Goal: Transaction & Acquisition: Purchase product/service

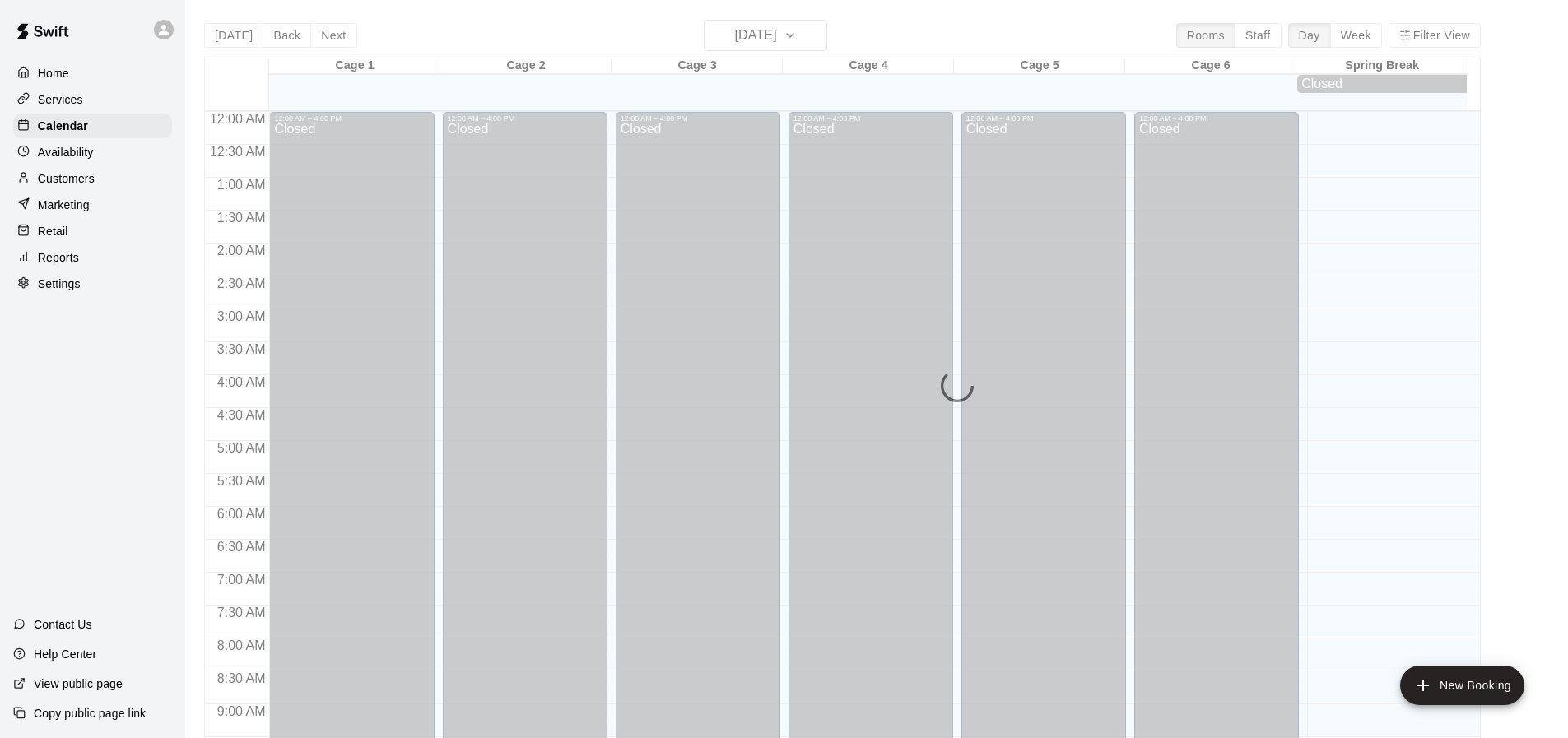
scroll to position [913, 0]
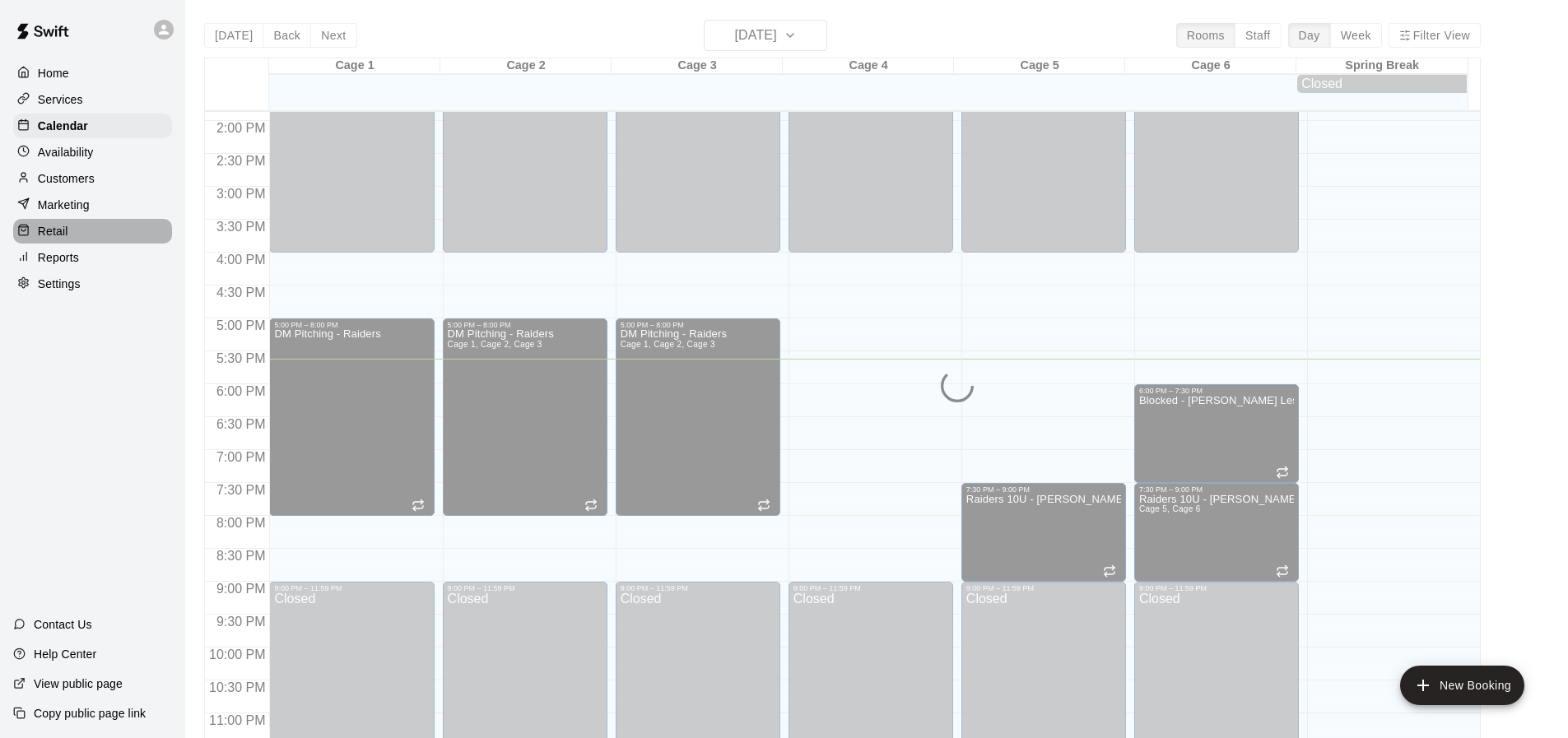
click at [64, 228] on p "Retail" at bounding box center [52, 231] width 30 height 17
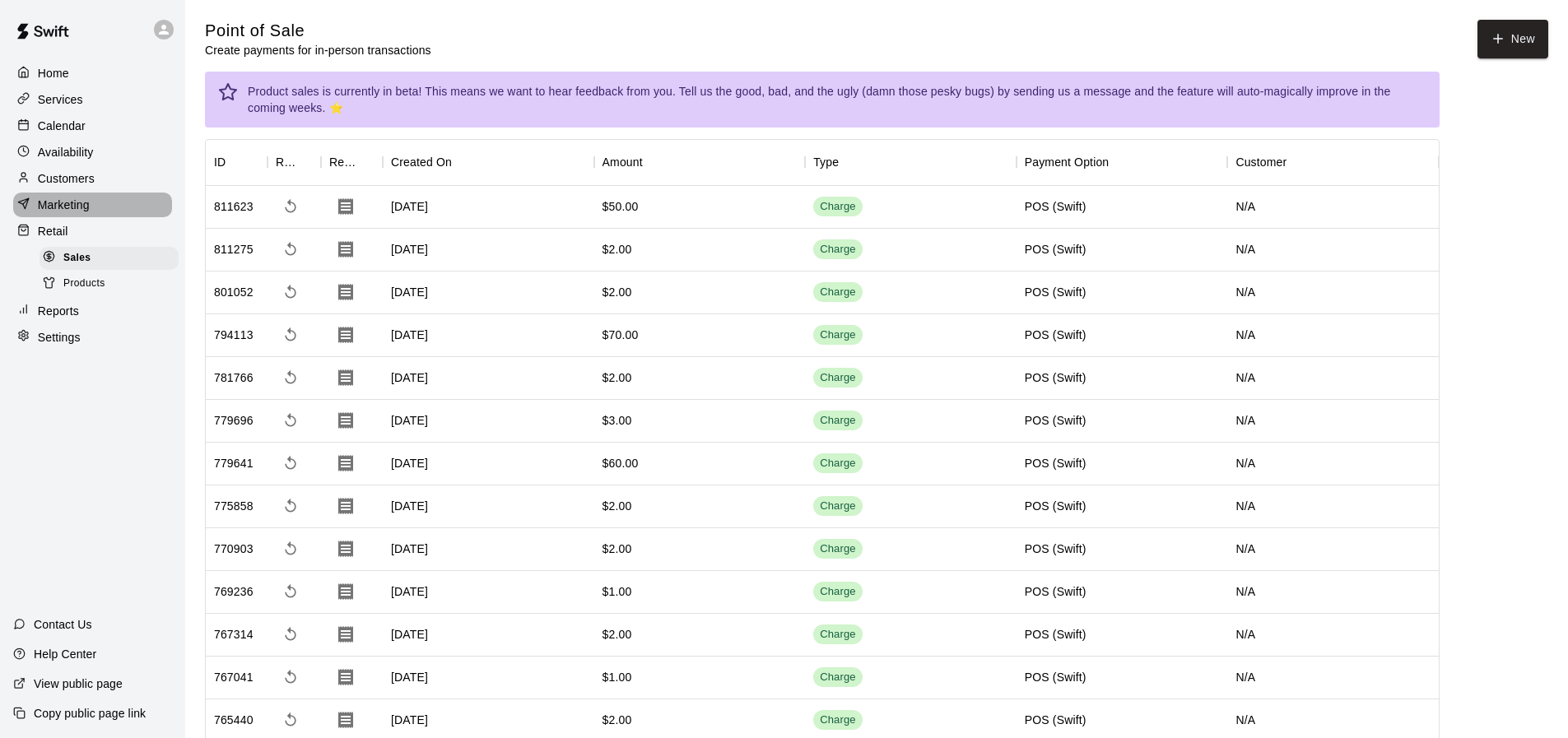
click at [52, 206] on p "Marketing" at bounding box center [64, 205] width 52 height 17
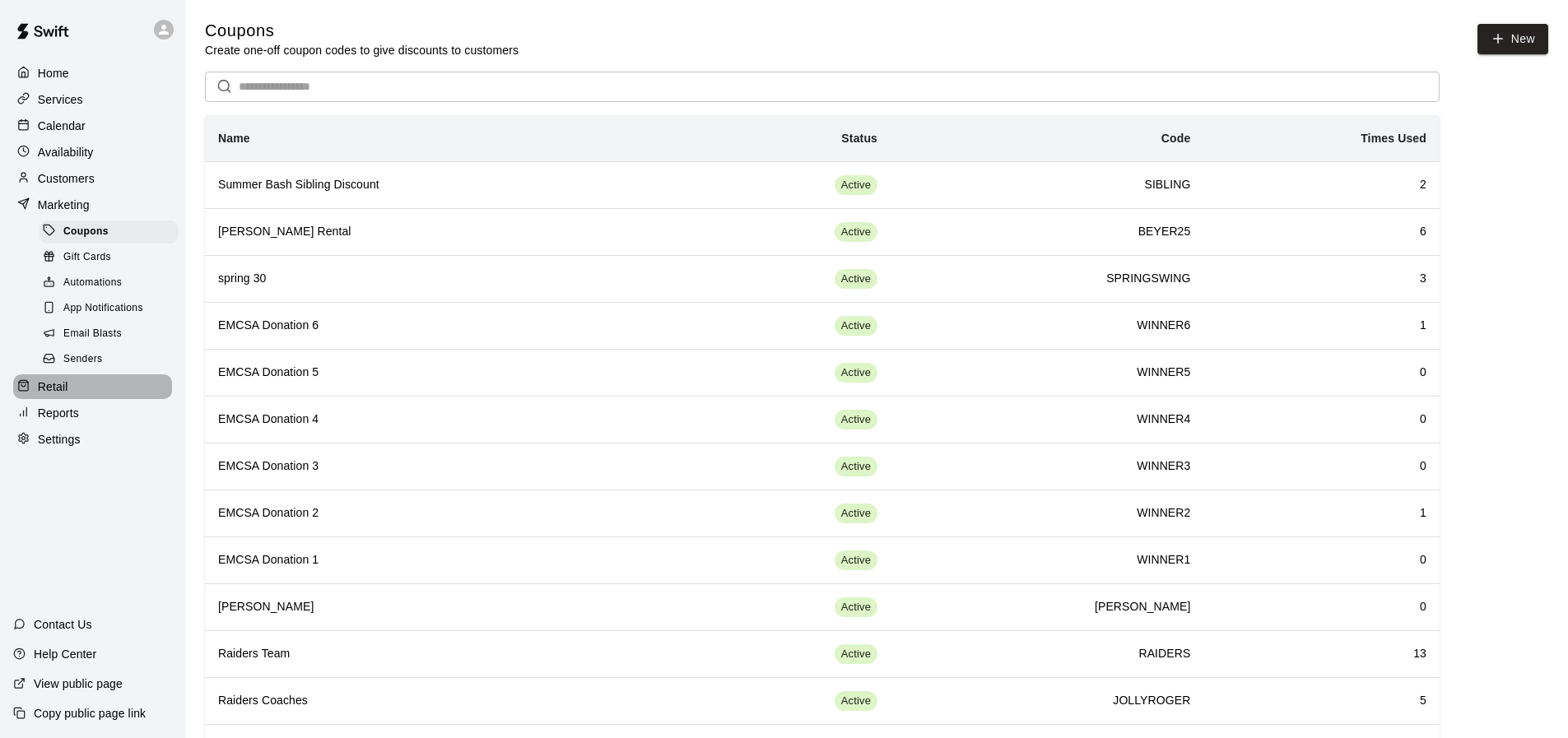
click at [79, 394] on div "Retail" at bounding box center [92, 386] width 159 height 25
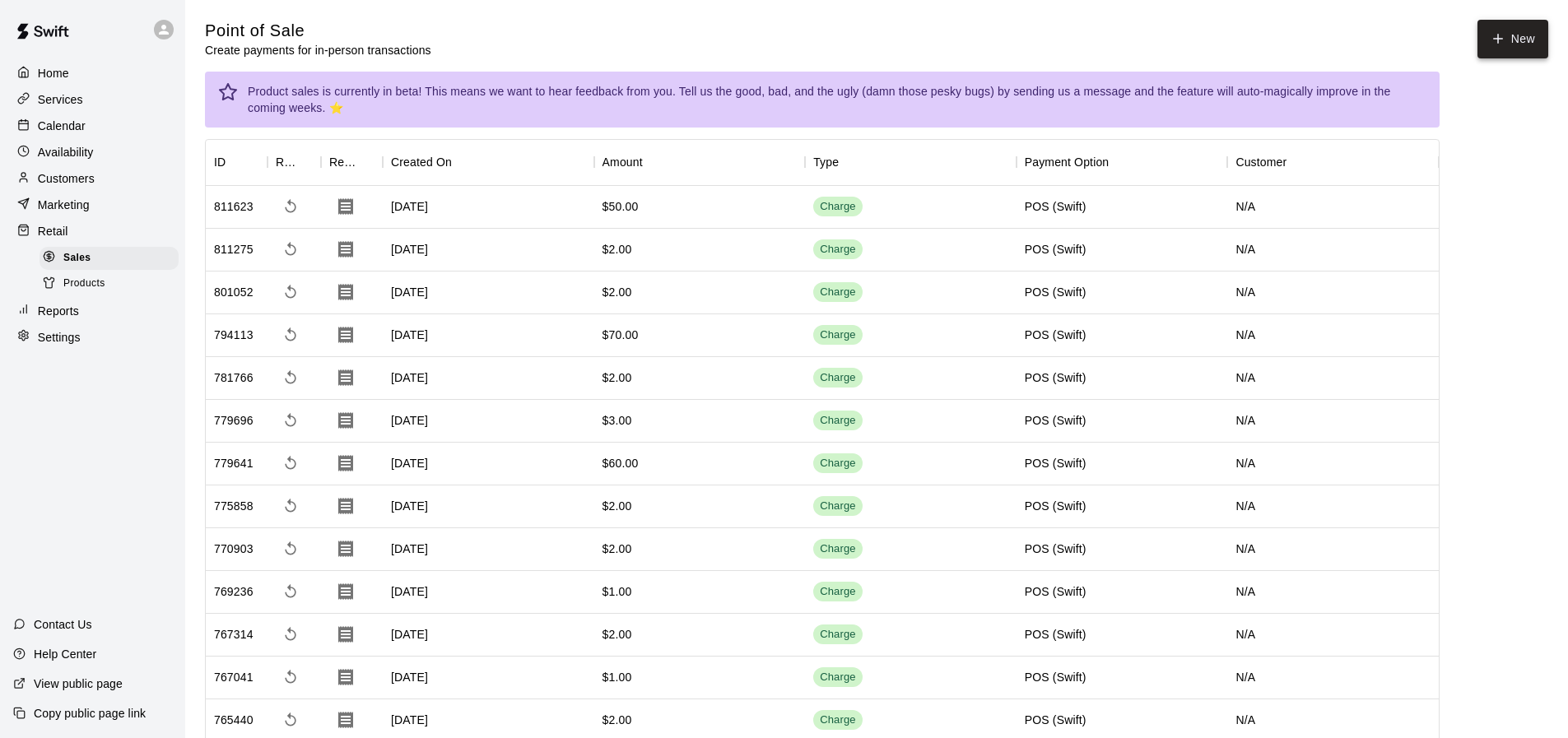
click at [1527, 26] on button "New" at bounding box center [1513, 39] width 71 height 39
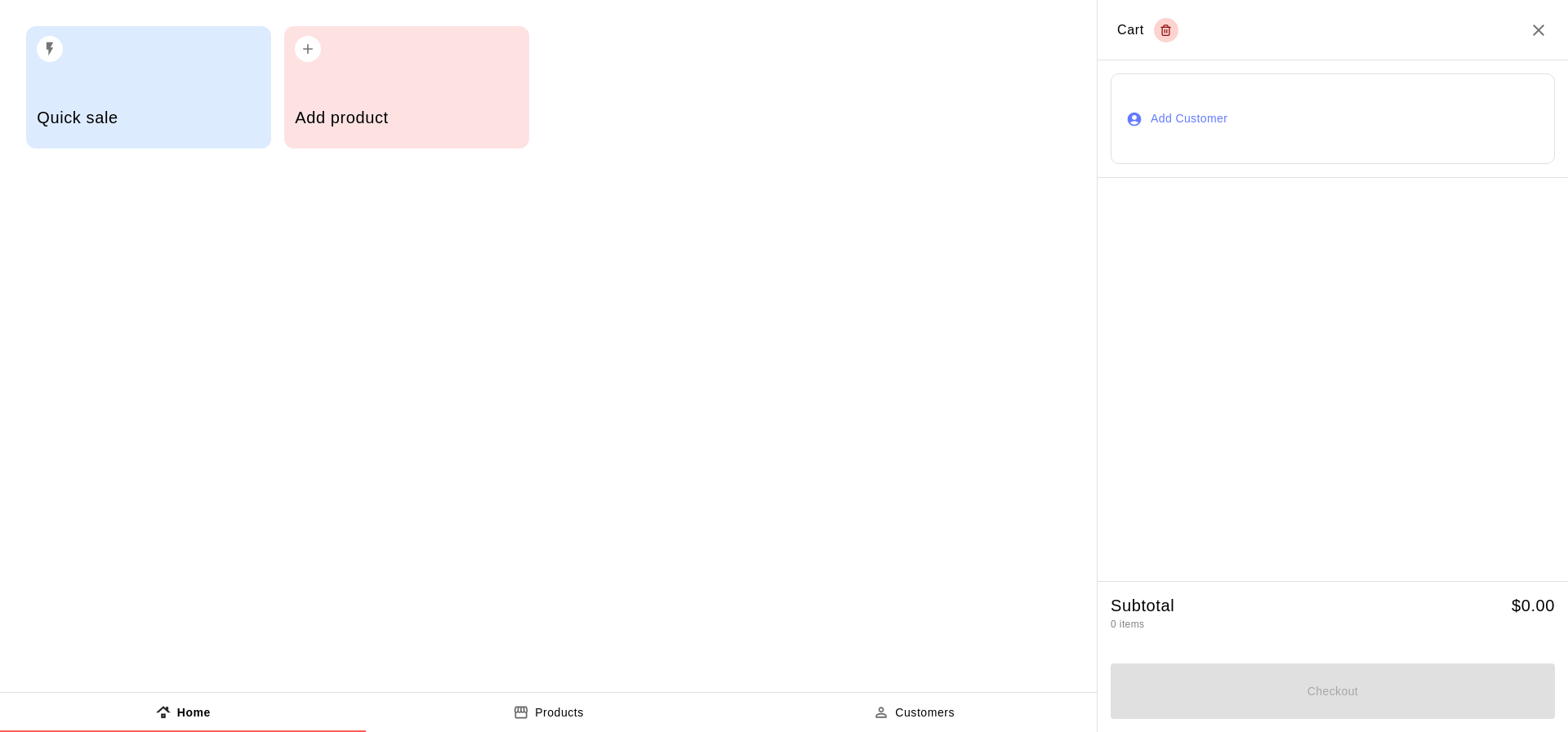
click at [126, 63] on div "Quick sale" at bounding box center [149, 88] width 245 height 122
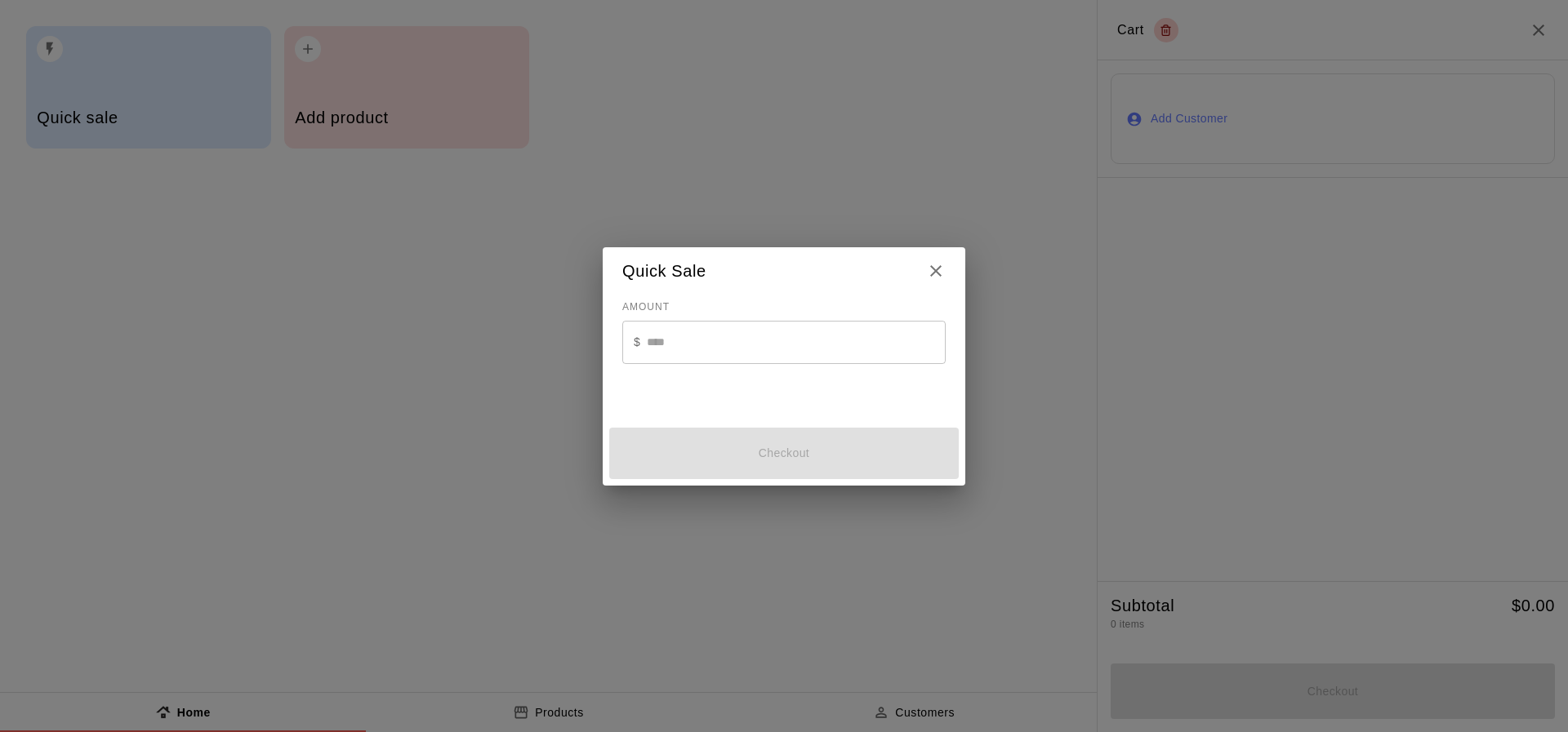
click at [952, 269] on h2 "Quick Sale" at bounding box center [784, 271] width 363 height 48
click at [933, 269] on icon "Close" at bounding box center [935, 271] width 12 height 12
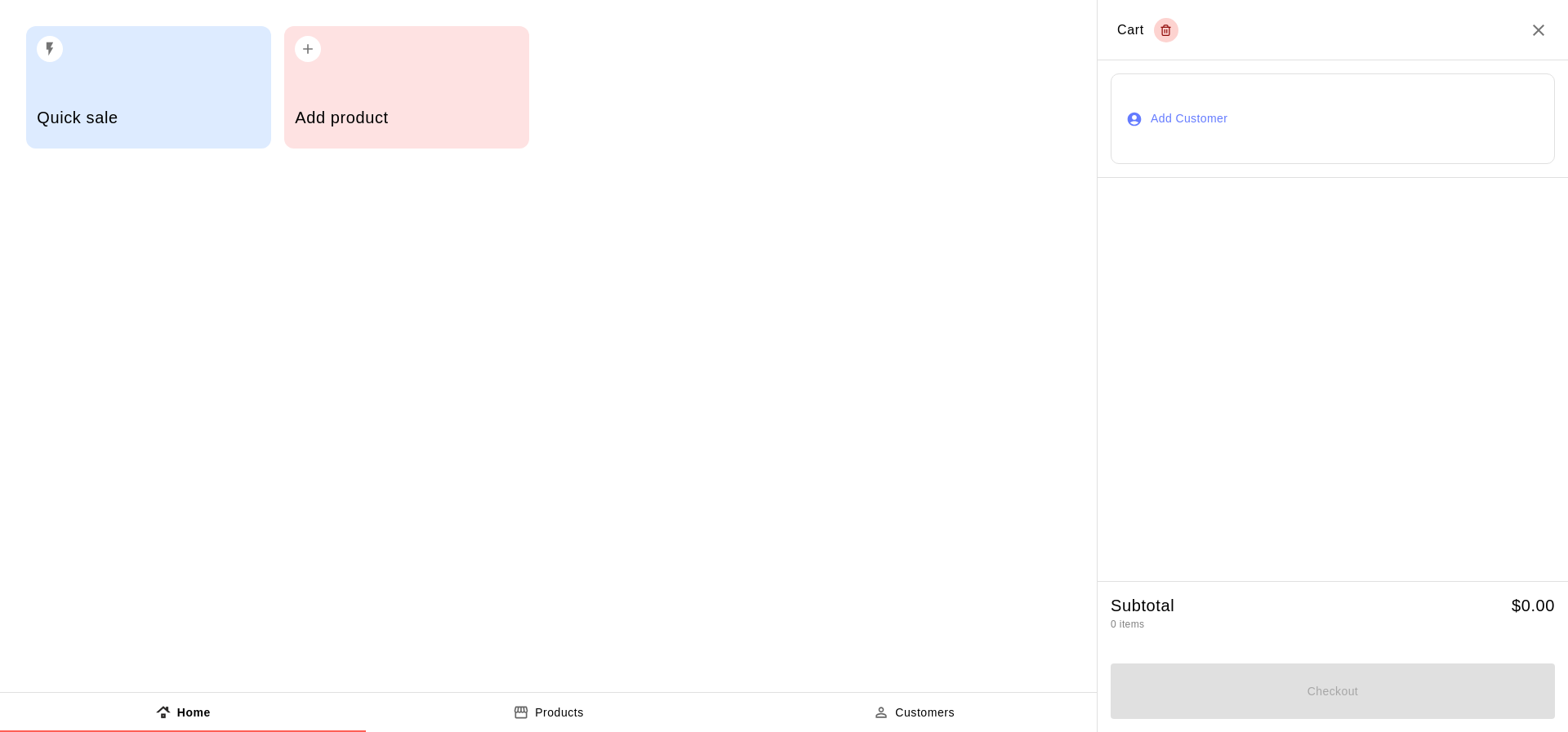
click at [398, 83] on div "Add product" at bounding box center [406, 88] width 245 height 122
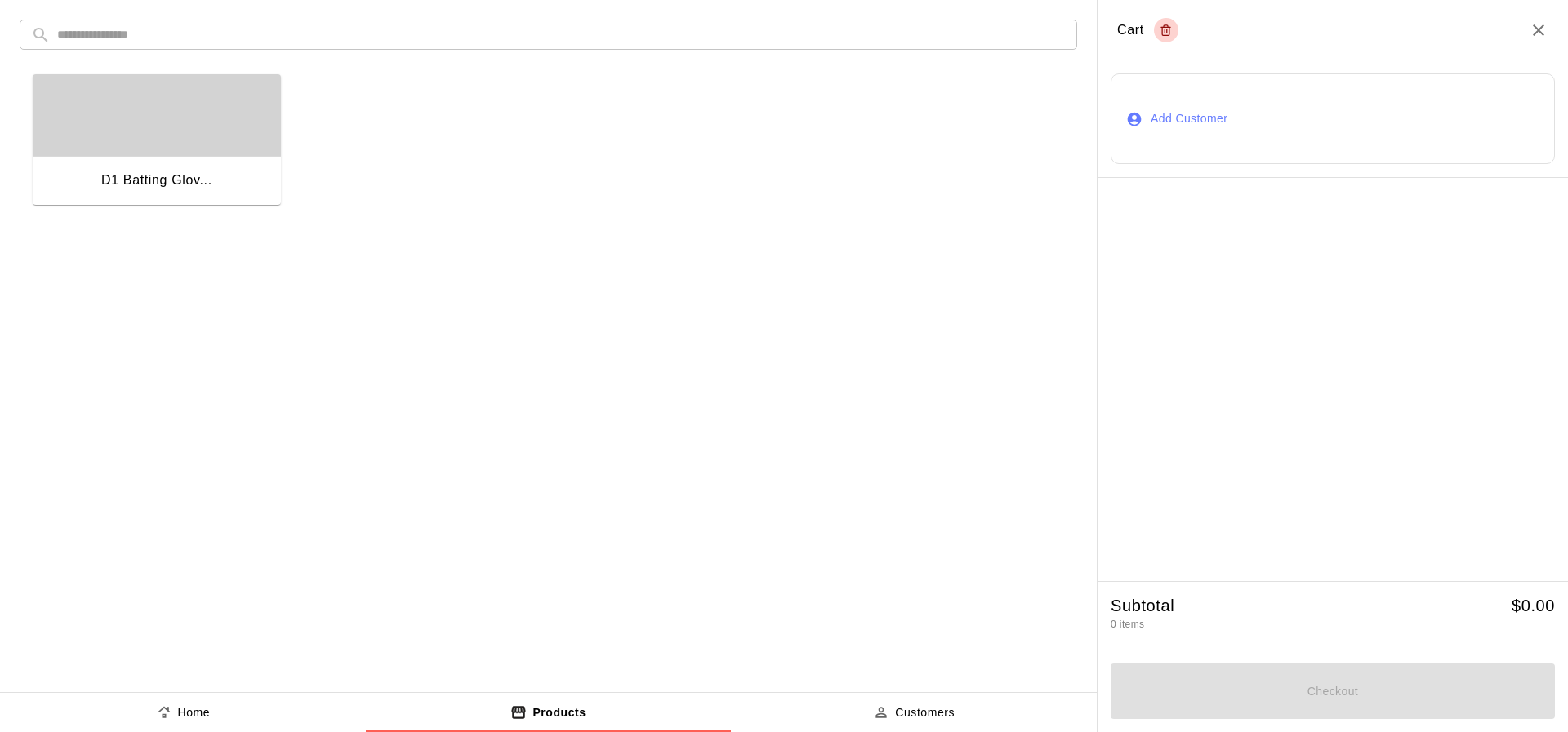
click at [571, 114] on div "D1 Batting Glov..." at bounding box center [542, 132] width 1045 height 143
drag, startPoint x: 574, startPoint y: 114, endPoint x: 141, endPoint y: 120, distance: 433.0
click at [297, 351] on div "D1 Batting Glov..." at bounding box center [548, 350] width 1058 height 578
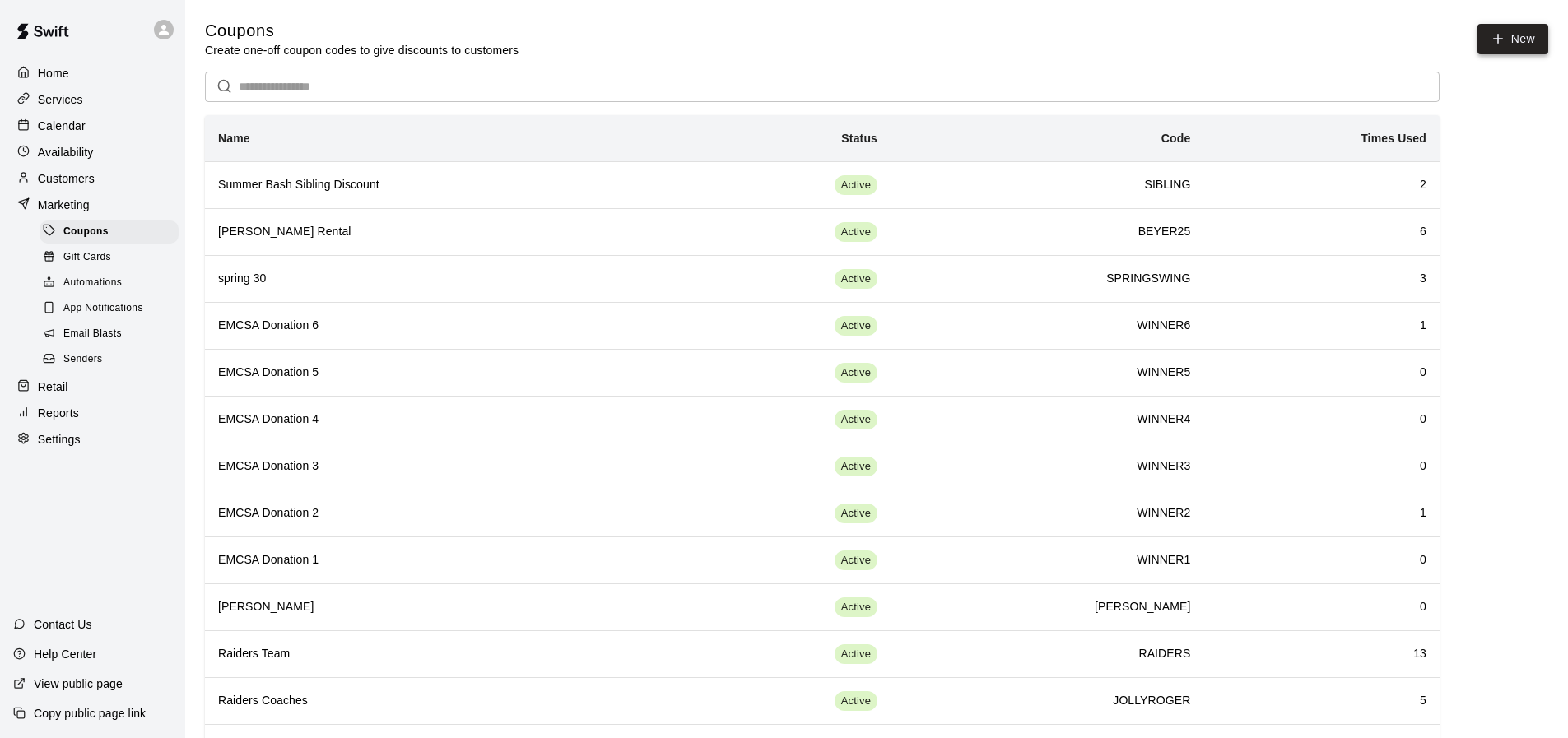
click at [1489, 35] on button "New" at bounding box center [1513, 39] width 71 height 30
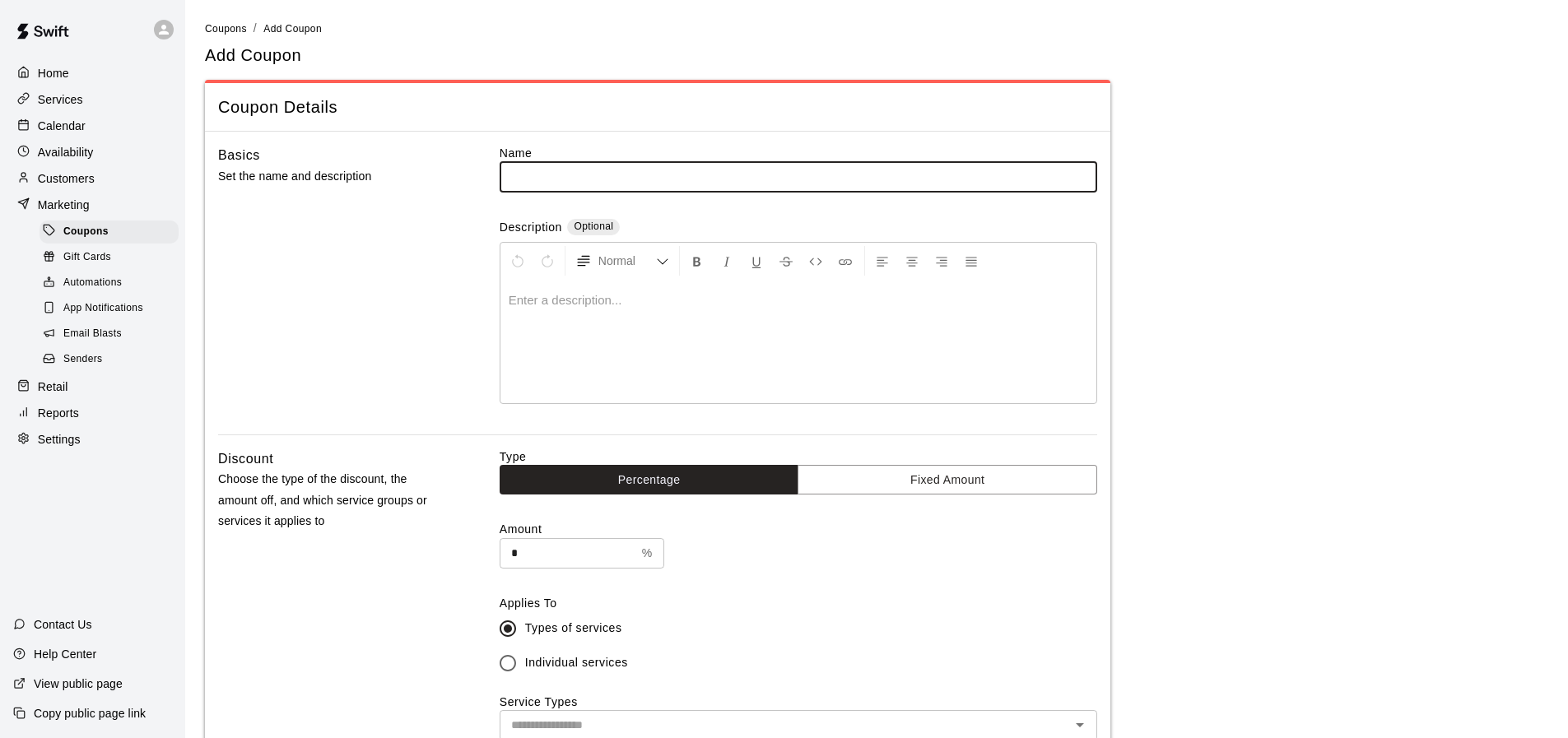
click at [104, 198] on div "Marketing" at bounding box center [92, 204] width 159 height 25
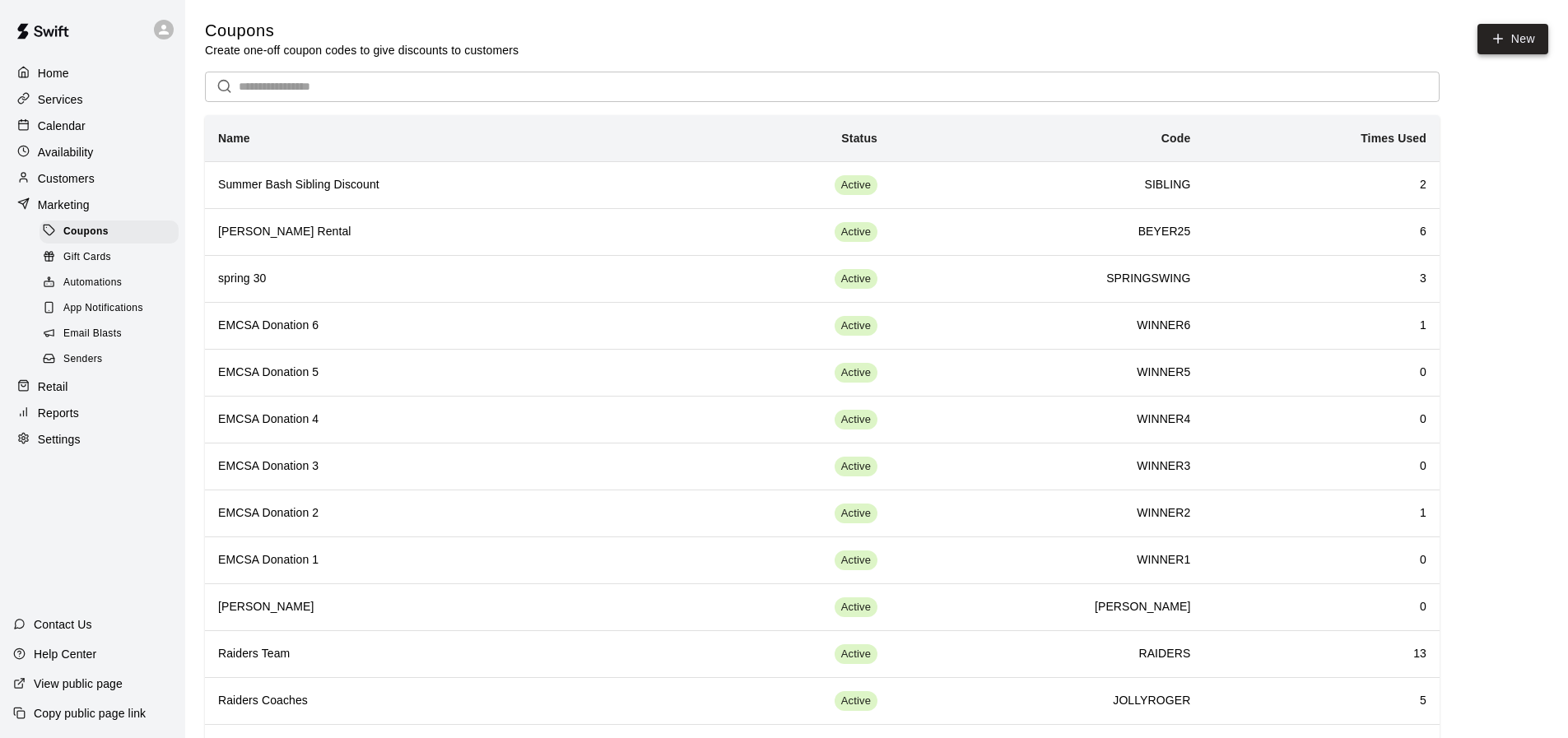
click at [1504, 53] on button "New" at bounding box center [1513, 39] width 71 height 30
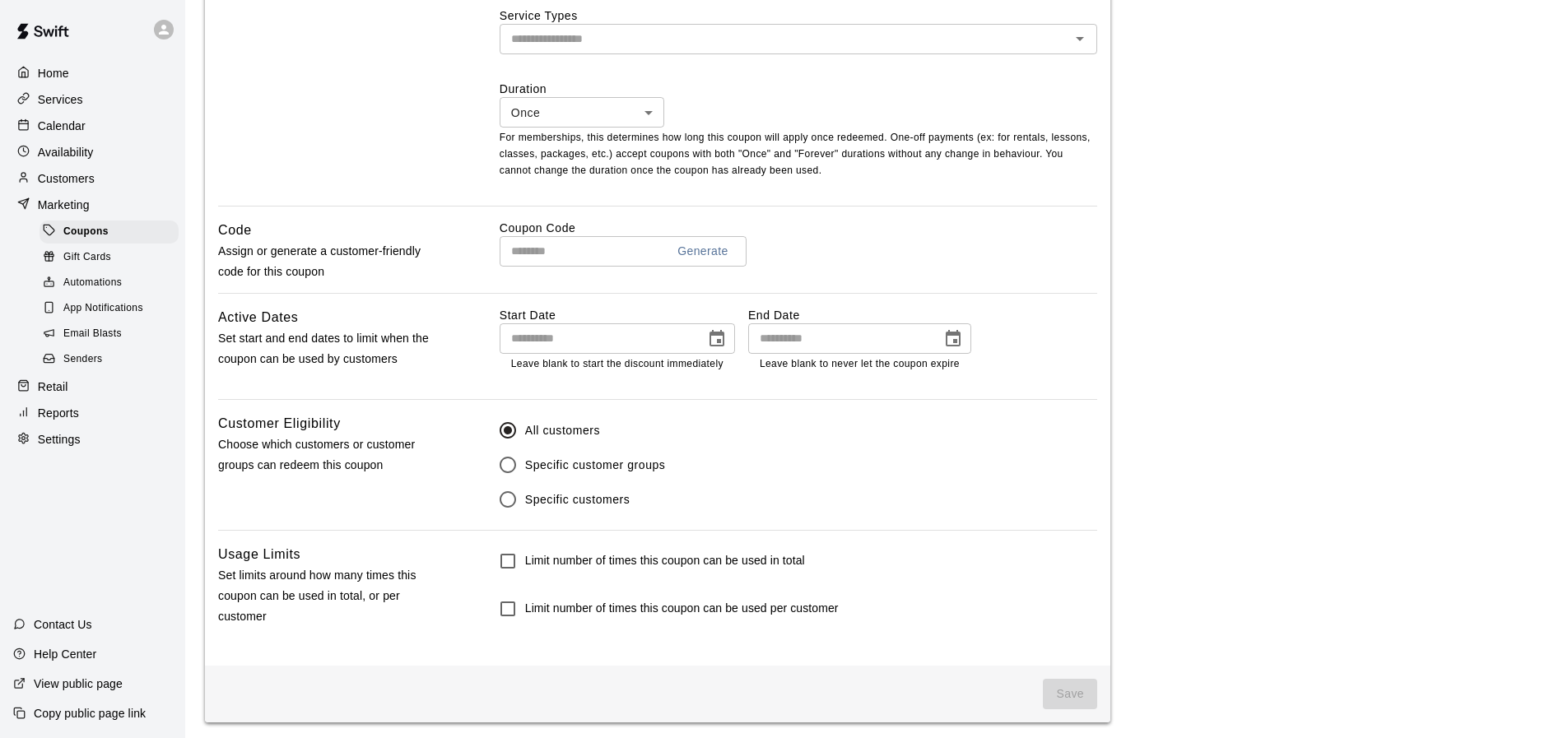
scroll to position [692, 0]
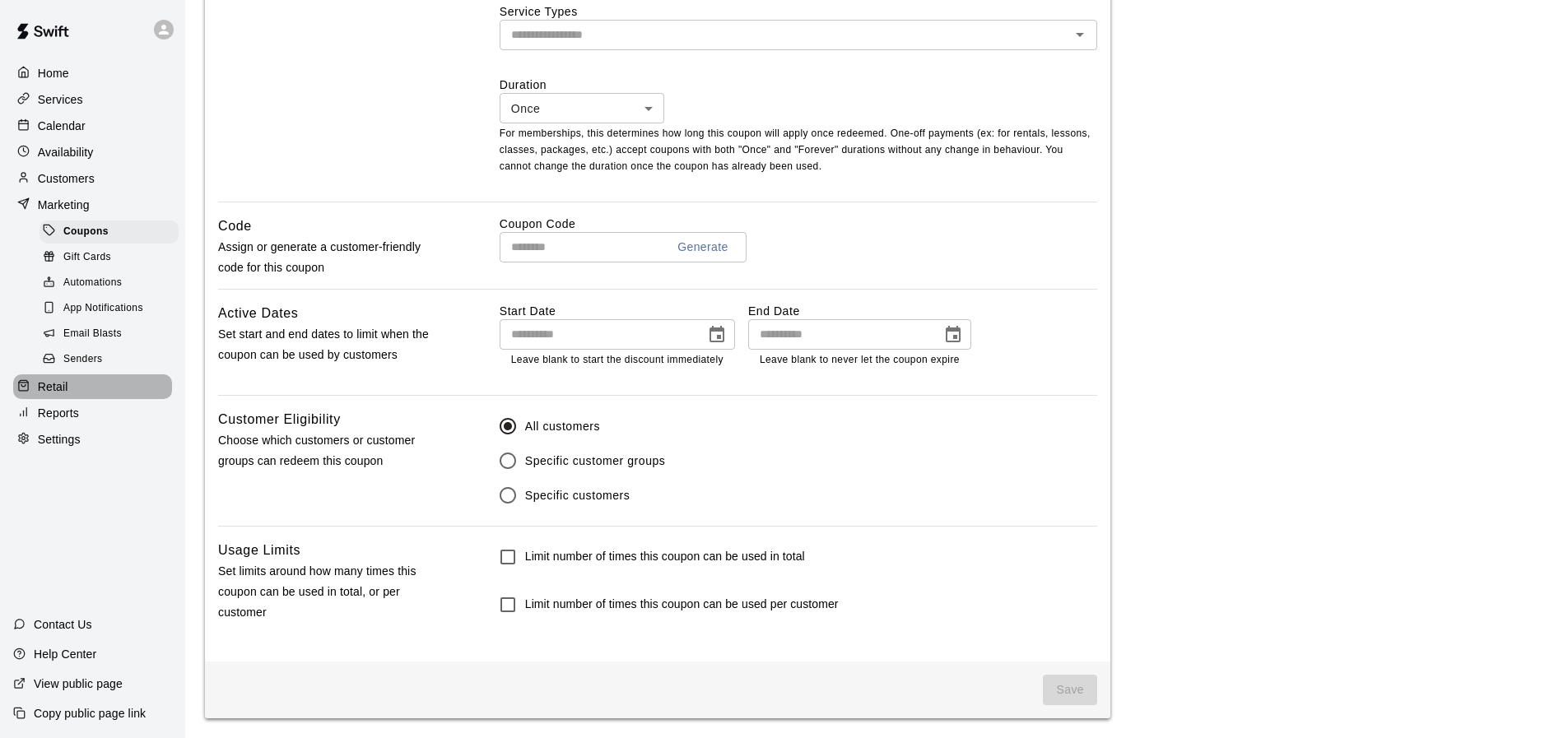
click at [66, 389] on p "Retail" at bounding box center [52, 386] width 30 height 17
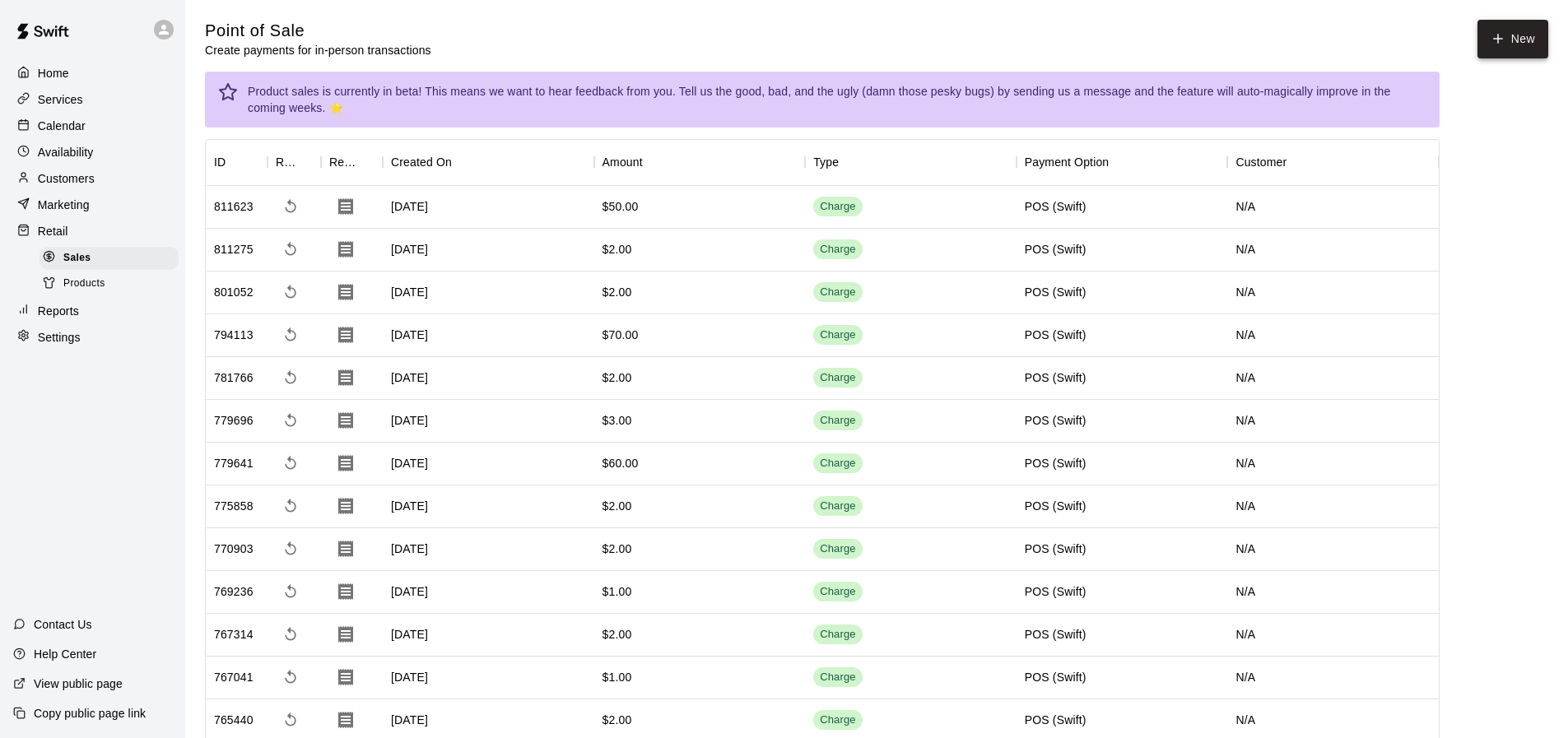
click at [1530, 33] on button "New" at bounding box center [1513, 39] width 71 height 39
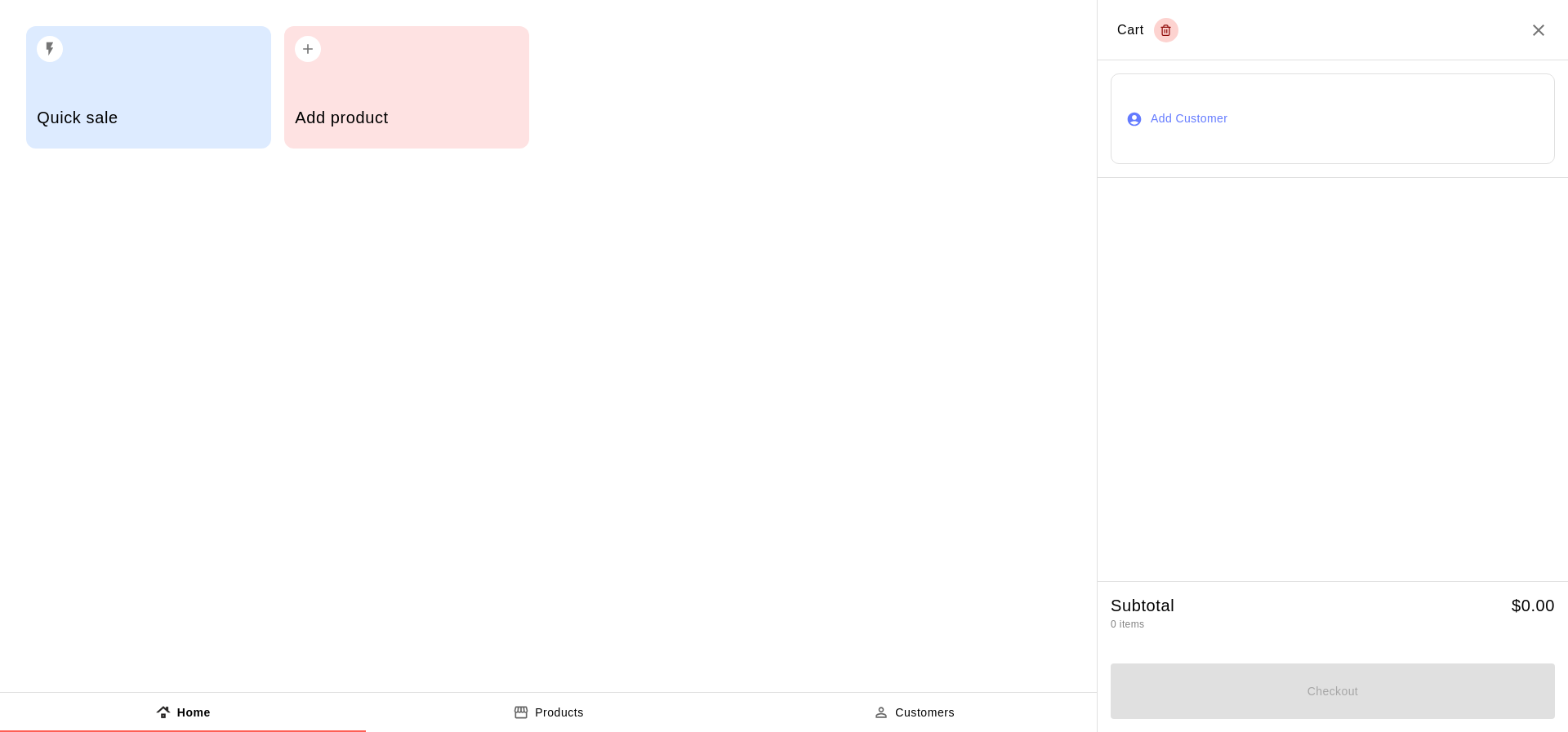
click at [83, 46] on div "button" at bounding box center [148, 44] width 223 height 36
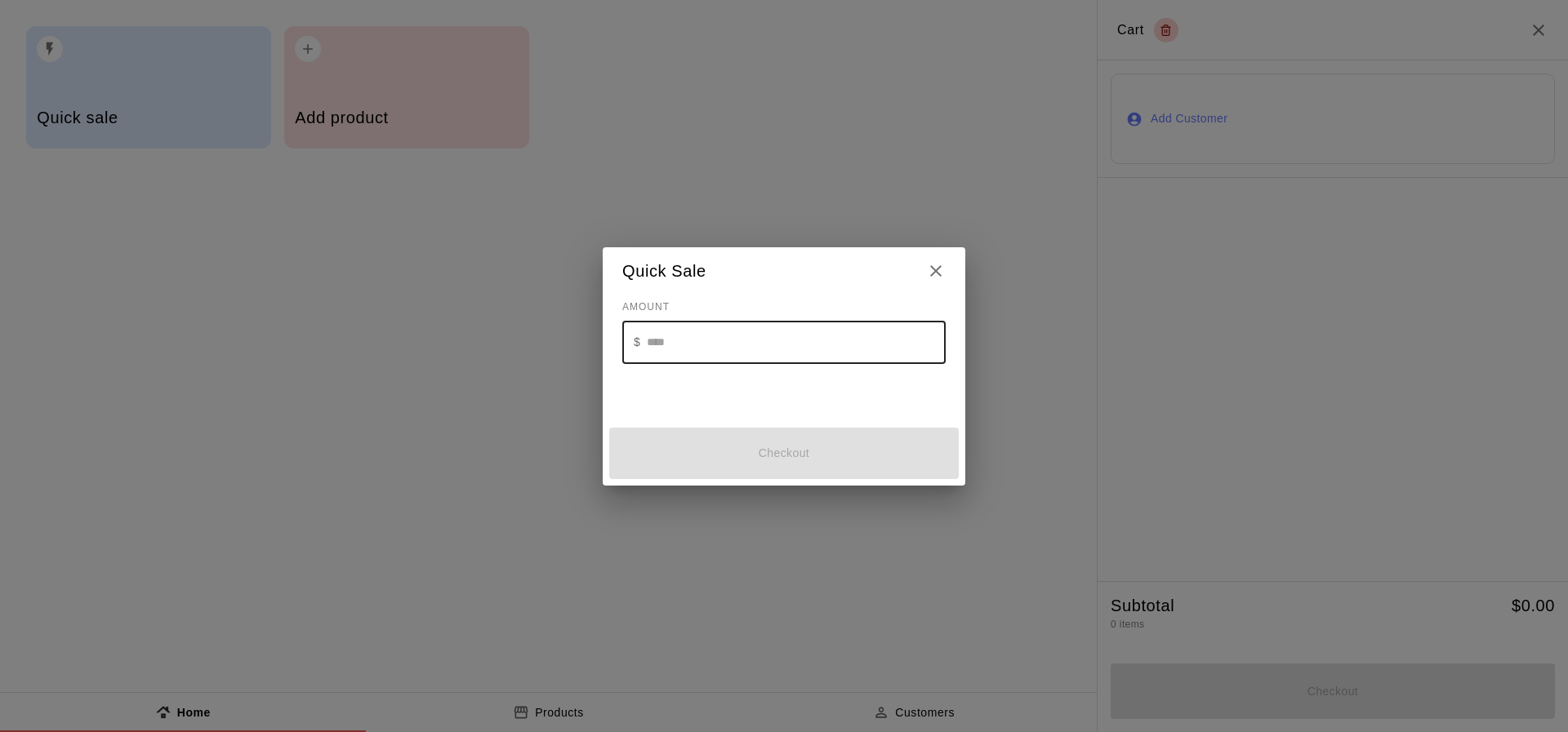
click at [732, 344] on input "text" at bounding box center [795, 341] width 299 height 43
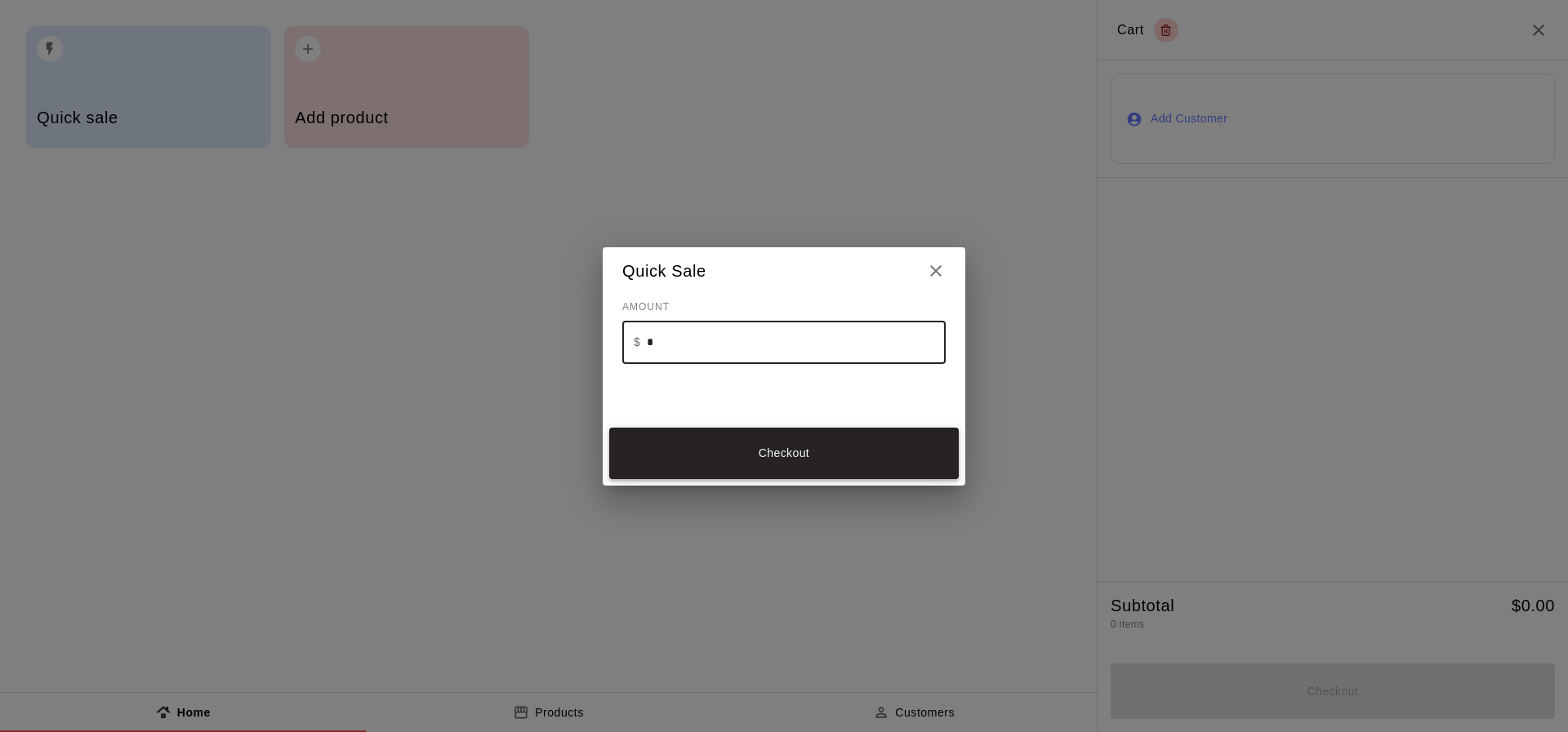
type input "*"
click at [773, 451] on button "Checkout" at bounding box center [784, 454] width 350 height 51
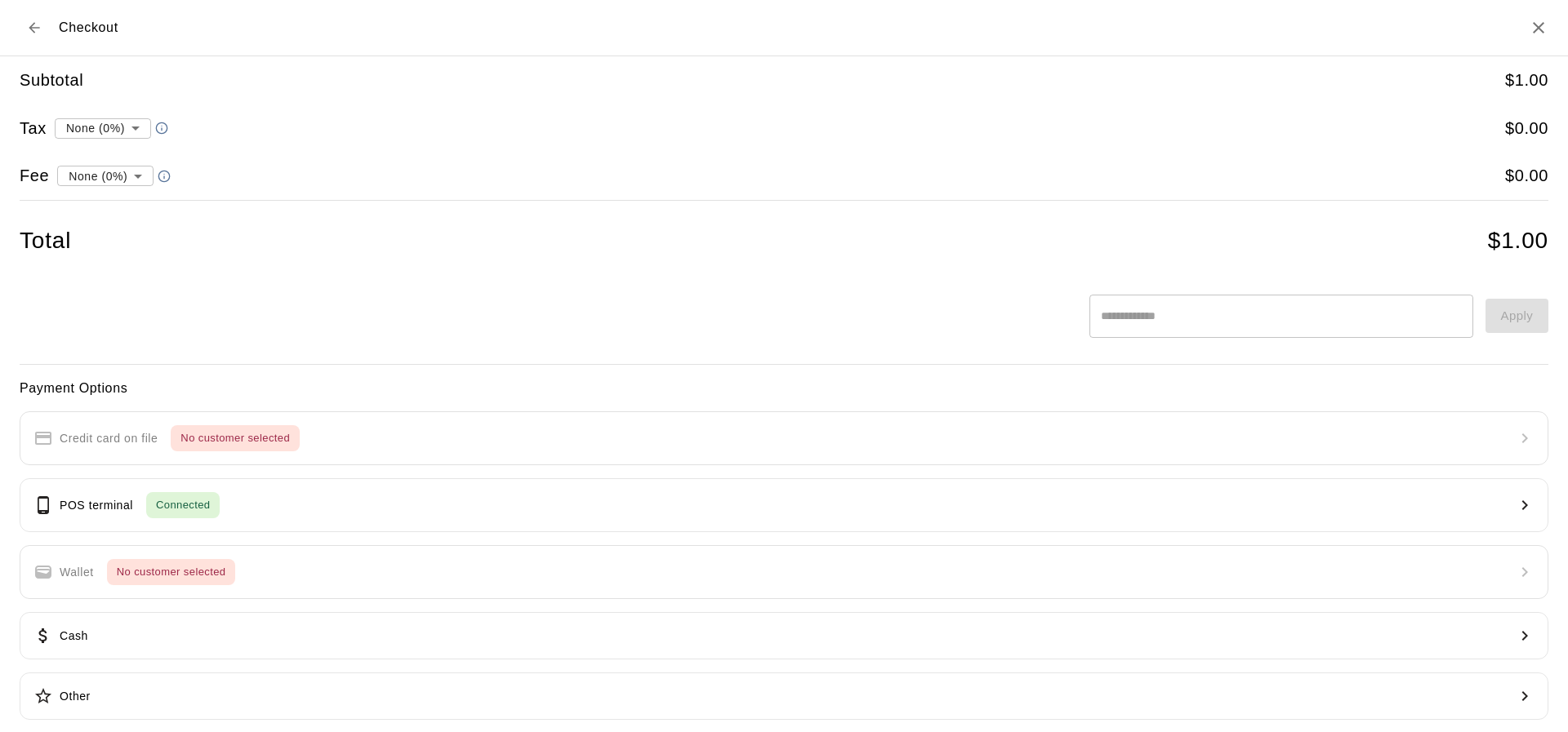
click at [1448, 247] on div "Total $ 1.00" at bounding box center [784, 241] width 1529 height 28
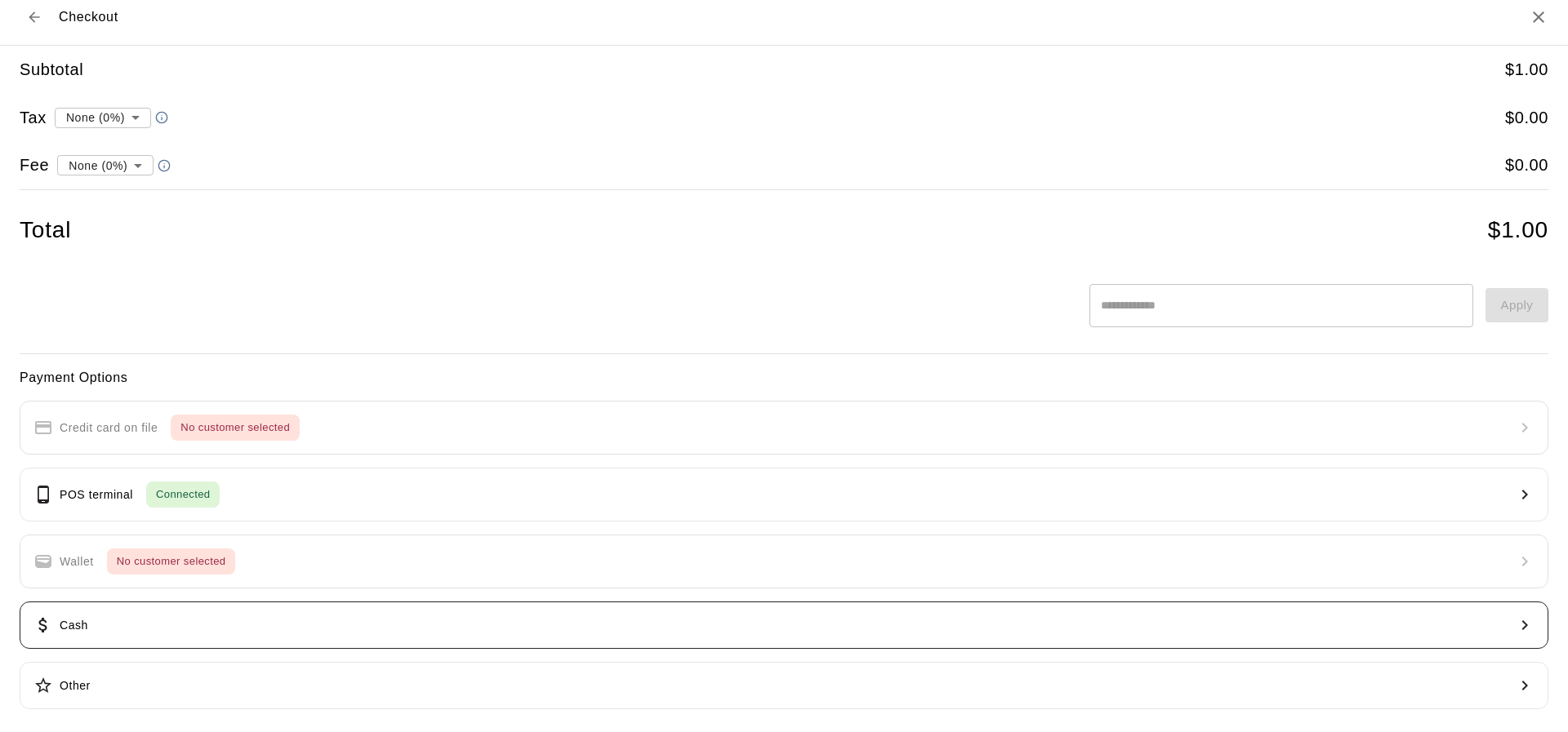
scroll to position [17, 0]
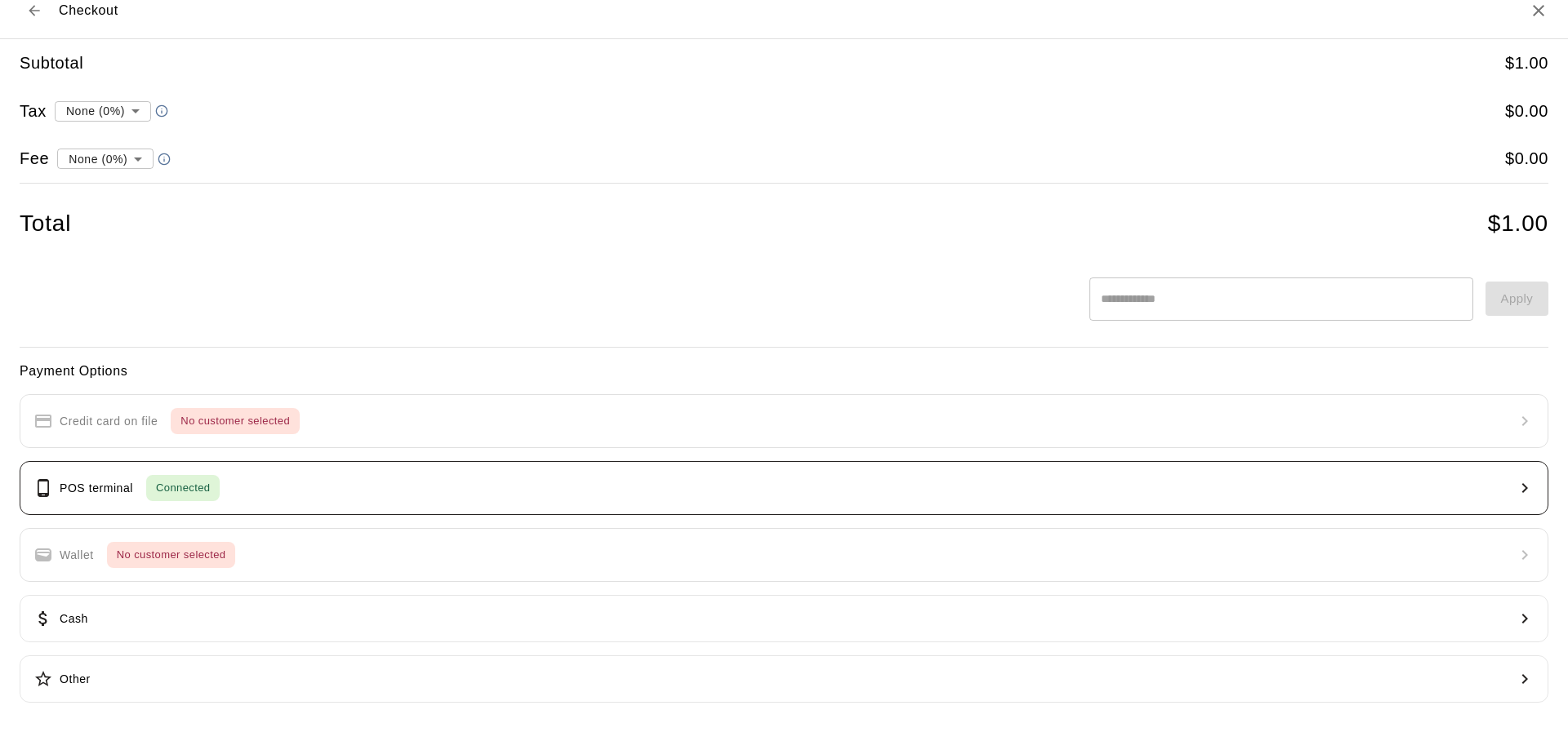
click at [281, 489] on button "POS terminal Connected" at bounding box center [784, 487] width 1529 height 54
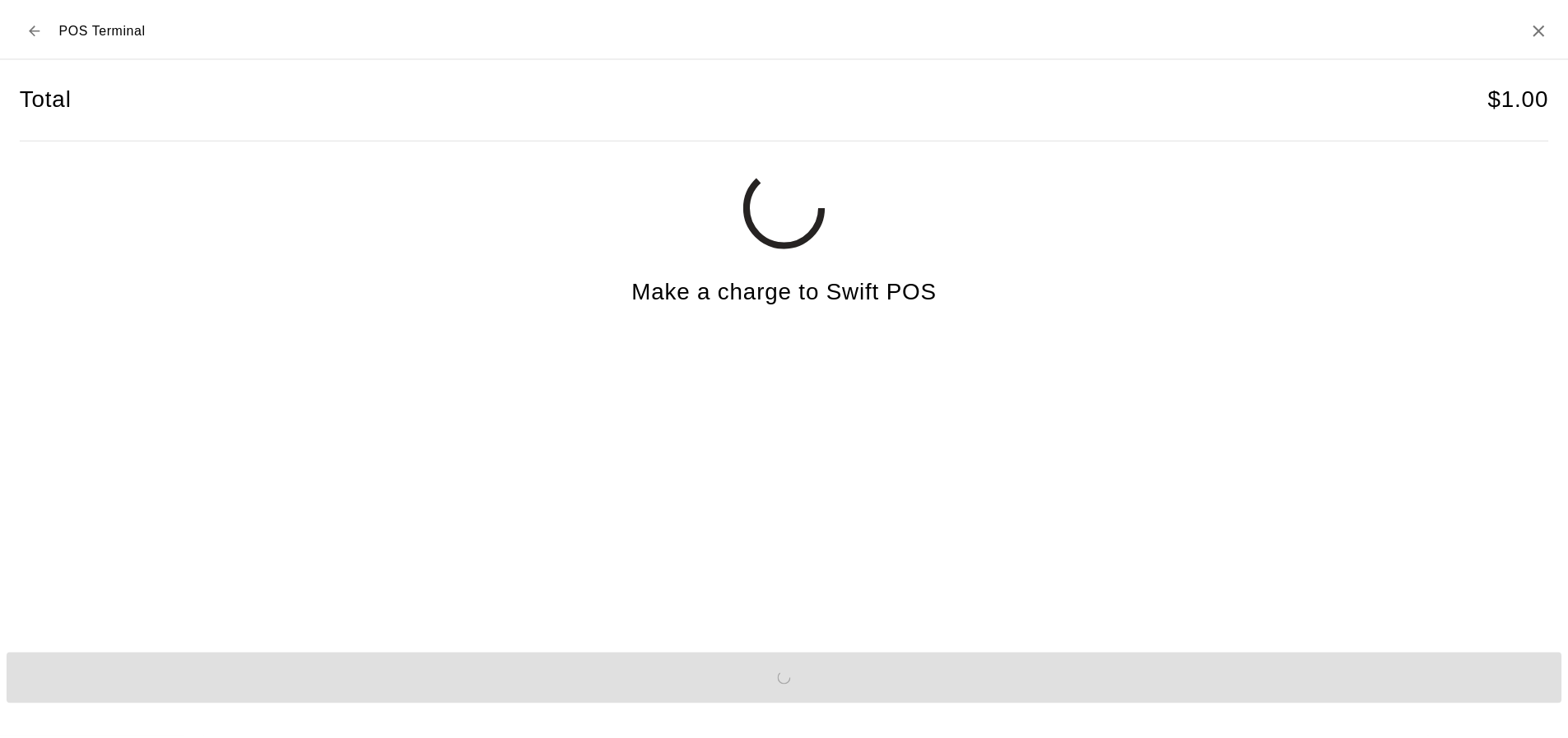
scroll to position [0, 0]
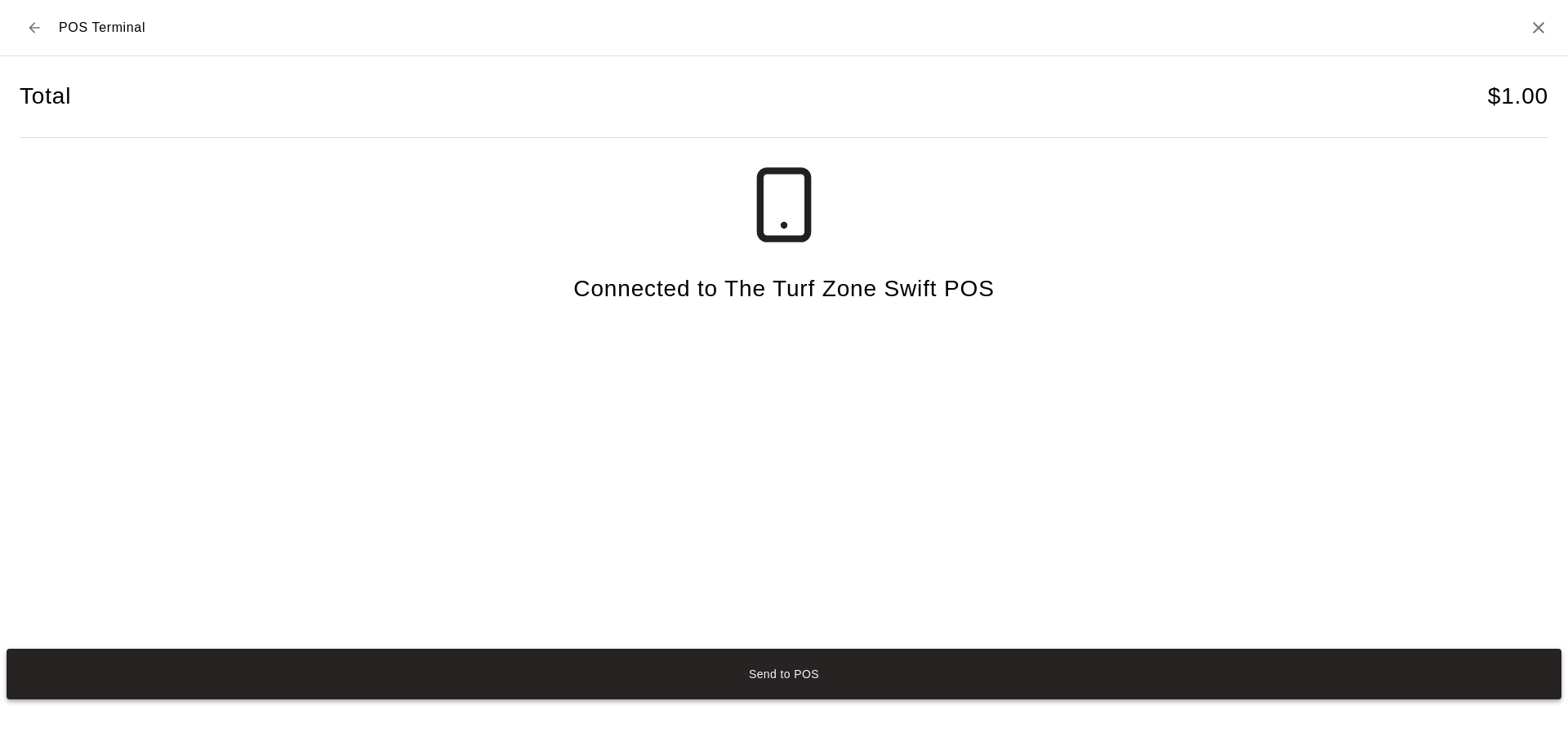
click at [762, 666] on button "Send to POS" at bounding box center [784, 674] width 1554 height 51
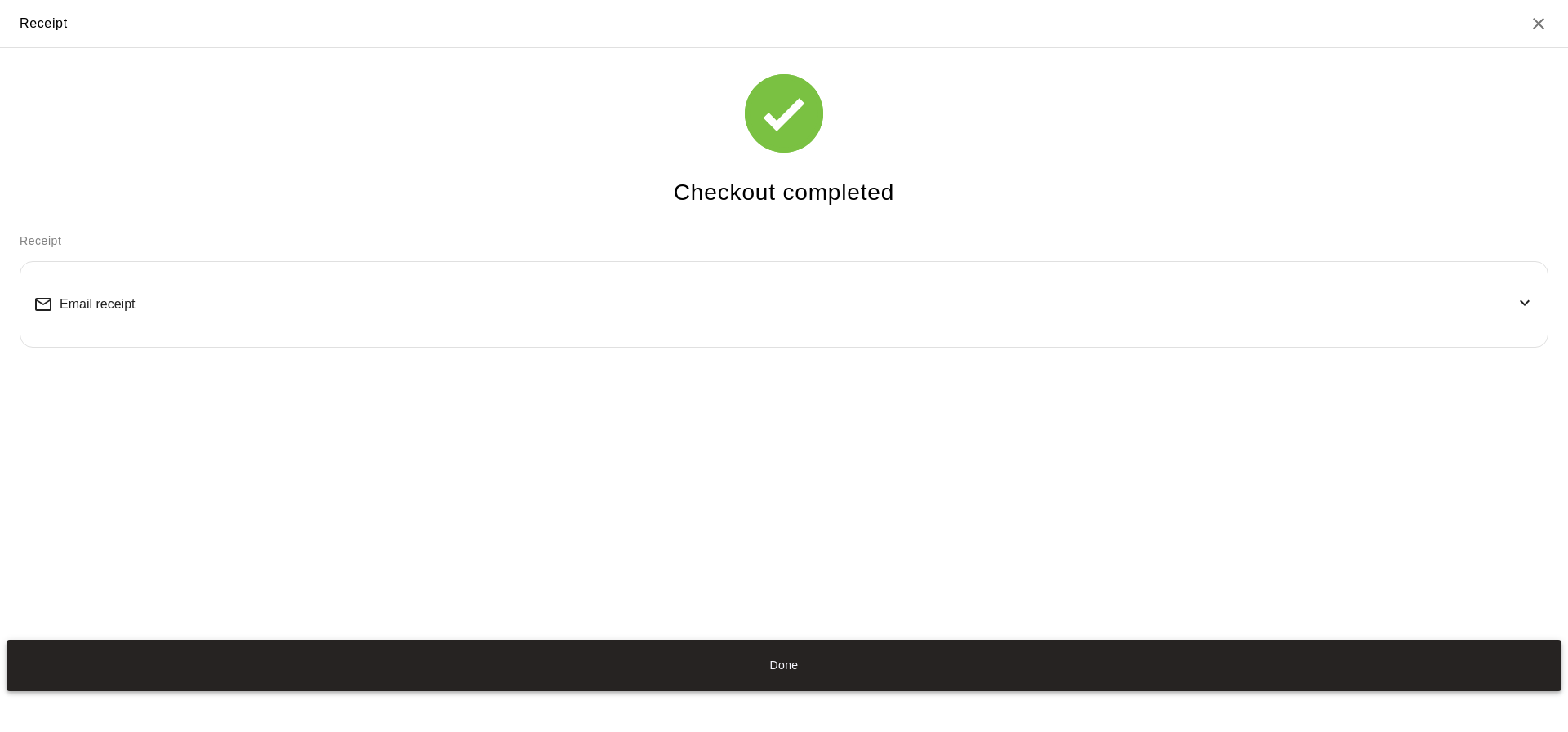
click at [698, 663] on button "Done" at bounding box center [784, 665] width 1554 height 51
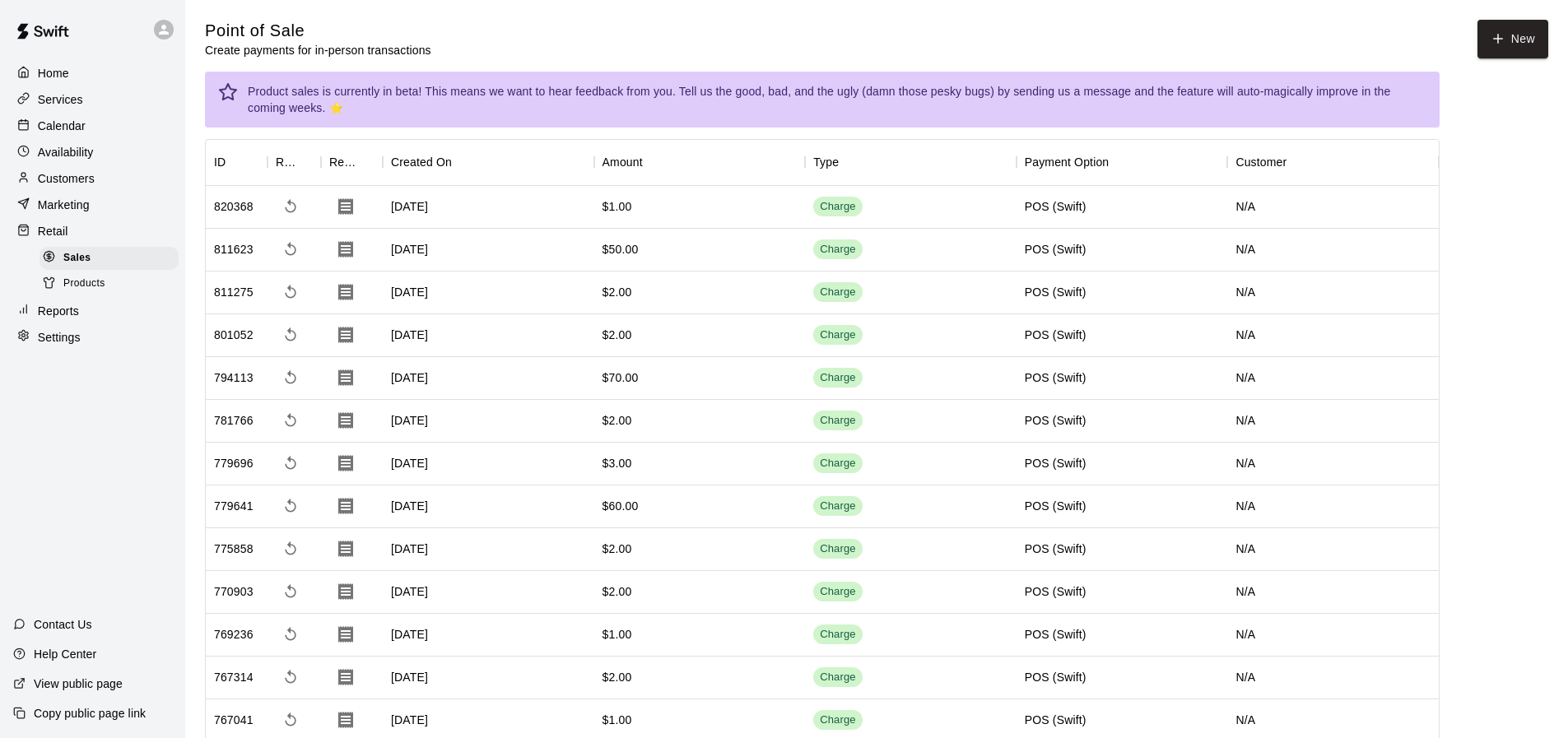
click at [82, 226] on div "Retail" at bounding box center [92, 231] width 159 height 25
click at [96, 283] on span "Products" at bounding box center [85, 284] width 42 height 17
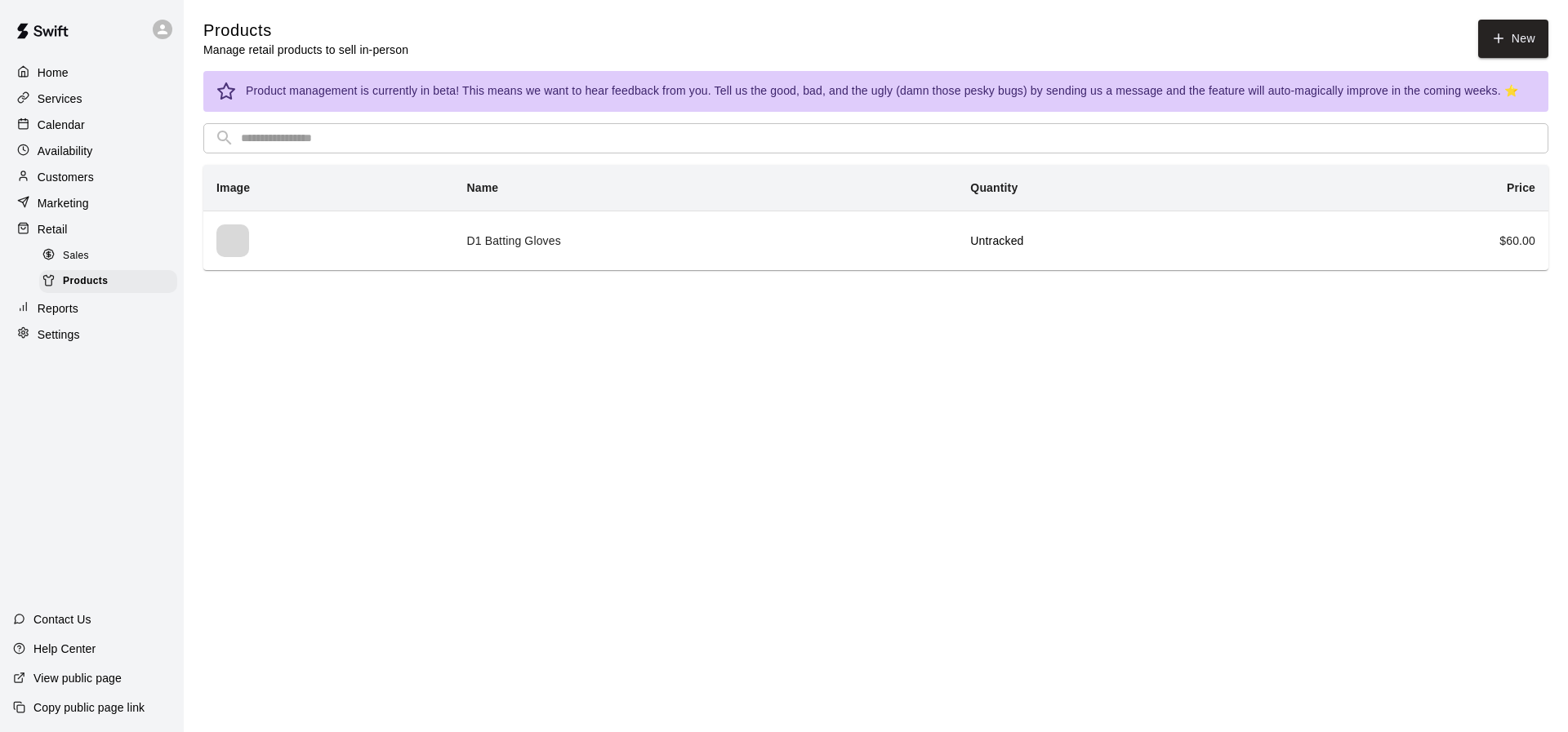
click at [94, 267] on div "Sales" at bounding box center [108, 256] width 138 height 23
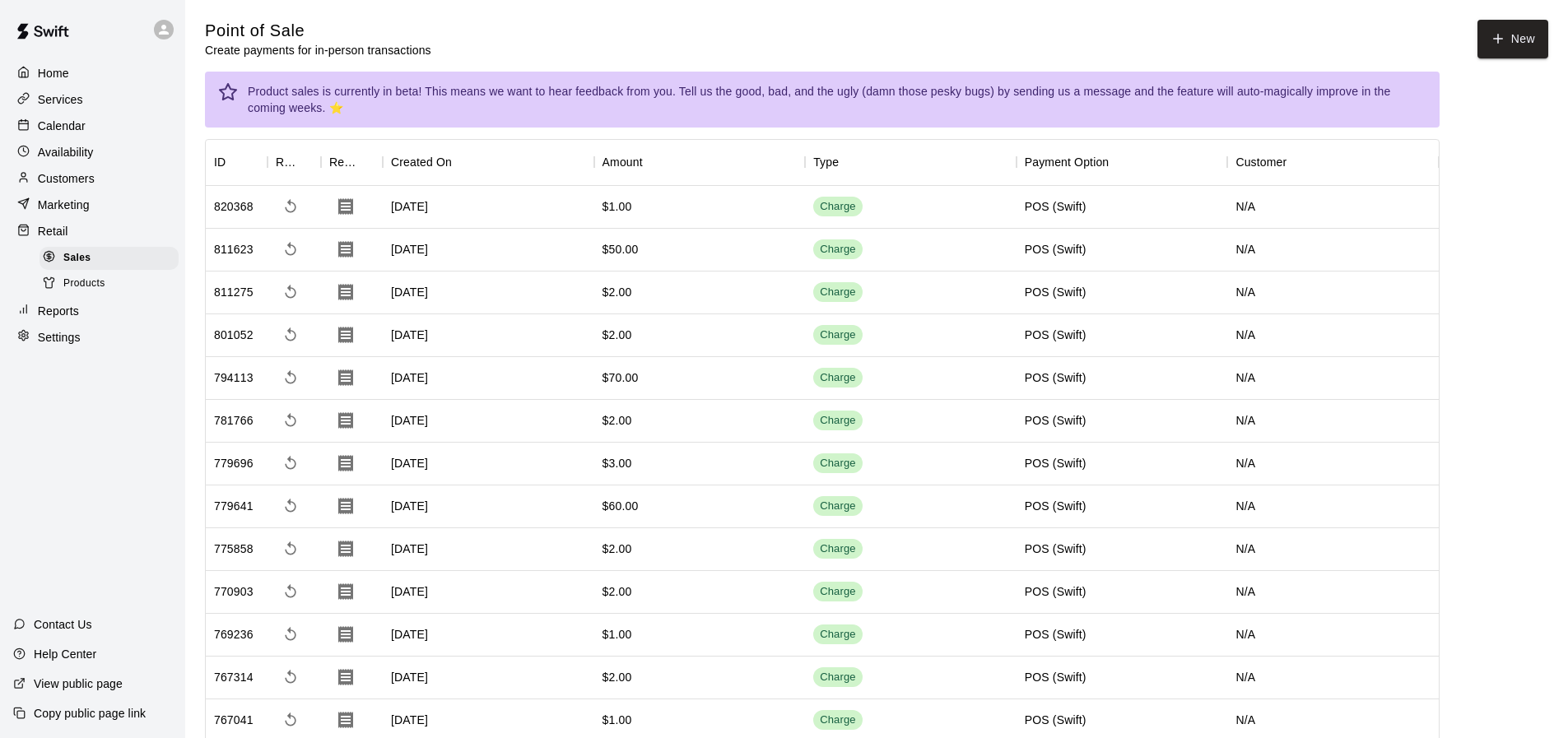
click at [105, 284] on div "Products" at bounding box center [109, 283] width 139 height 23
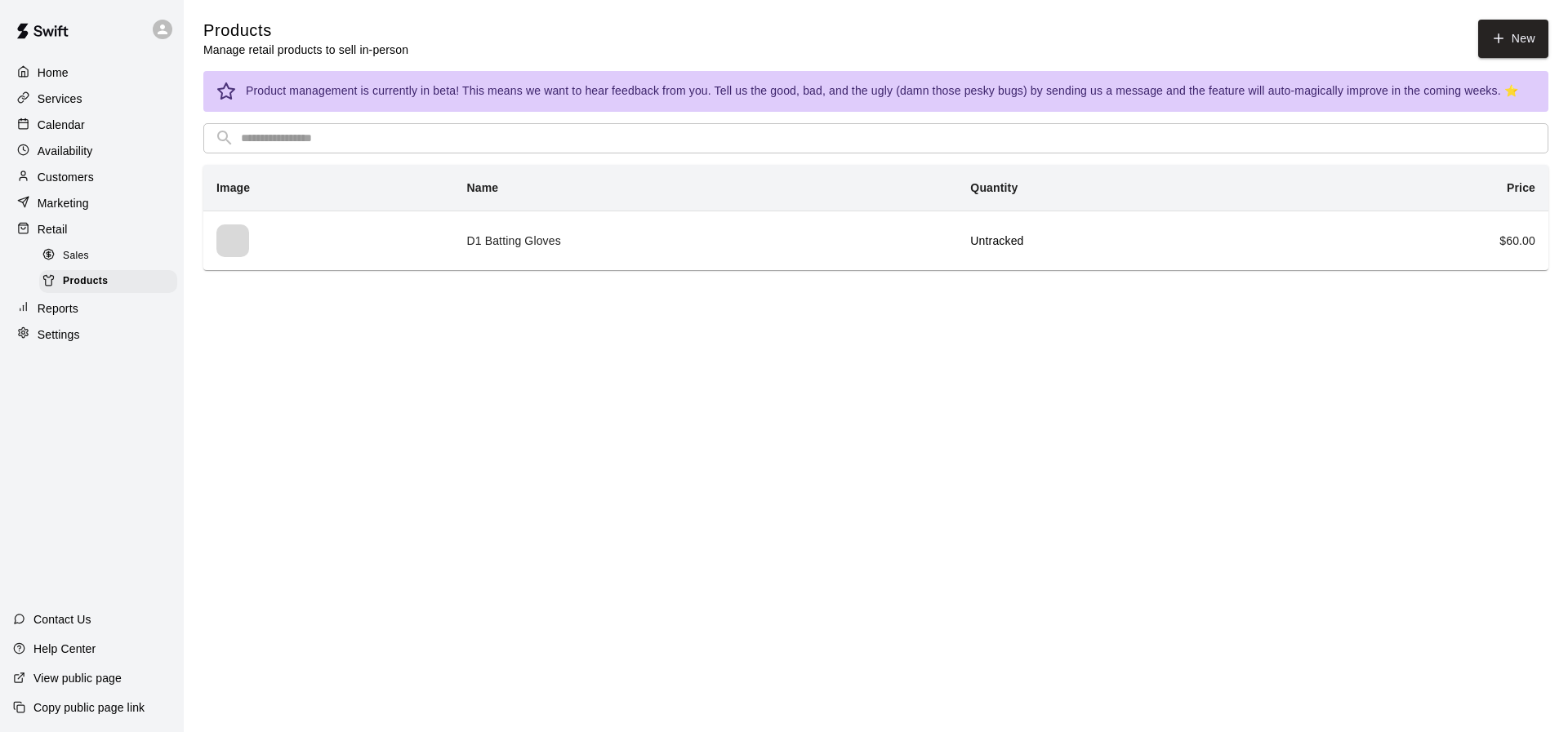
click at [79, 71] on div "Home" at bounding box center [91, 72] width 158 height 25
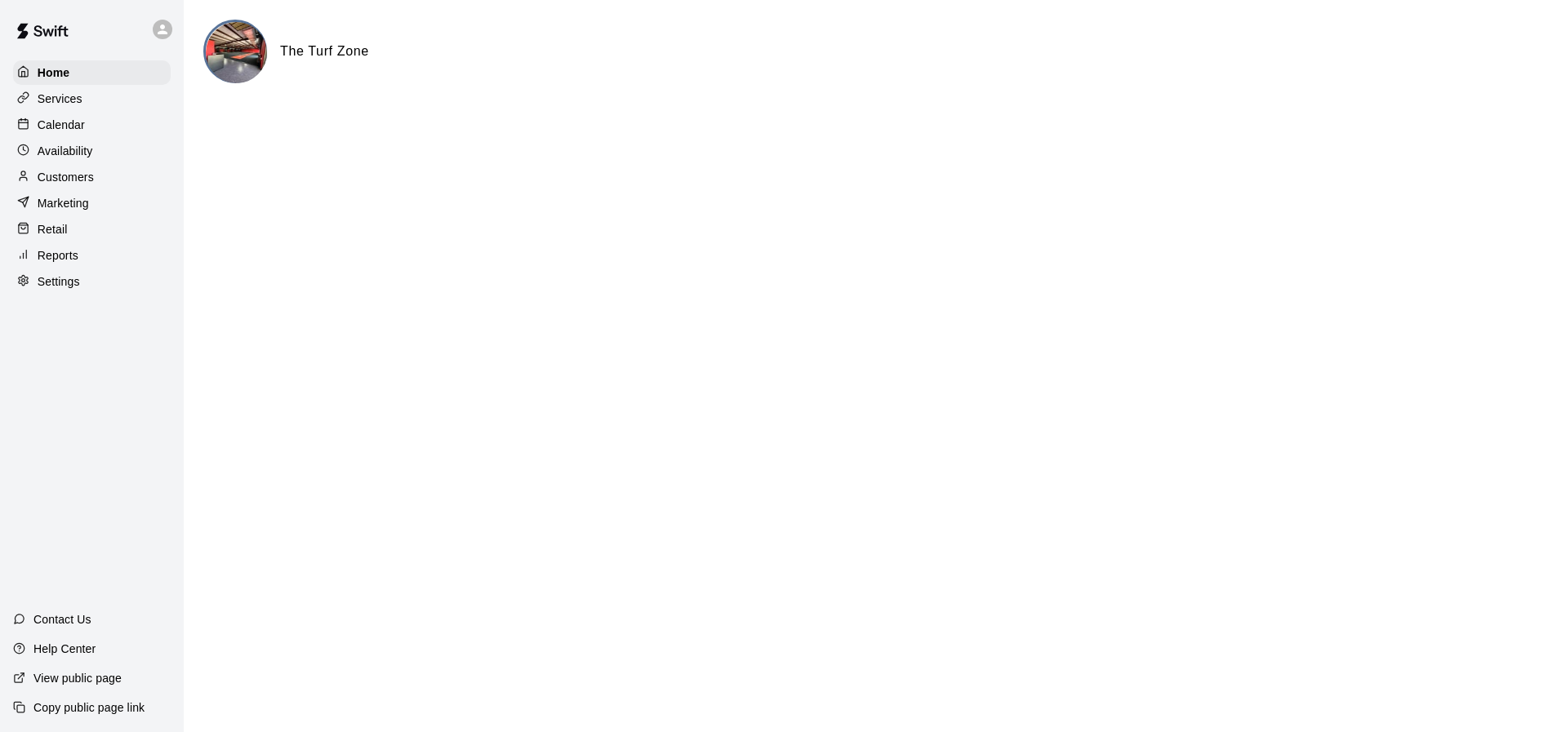
click at [51, 107] on p "Services" at bounding box center [59, 99] width 45 height 16
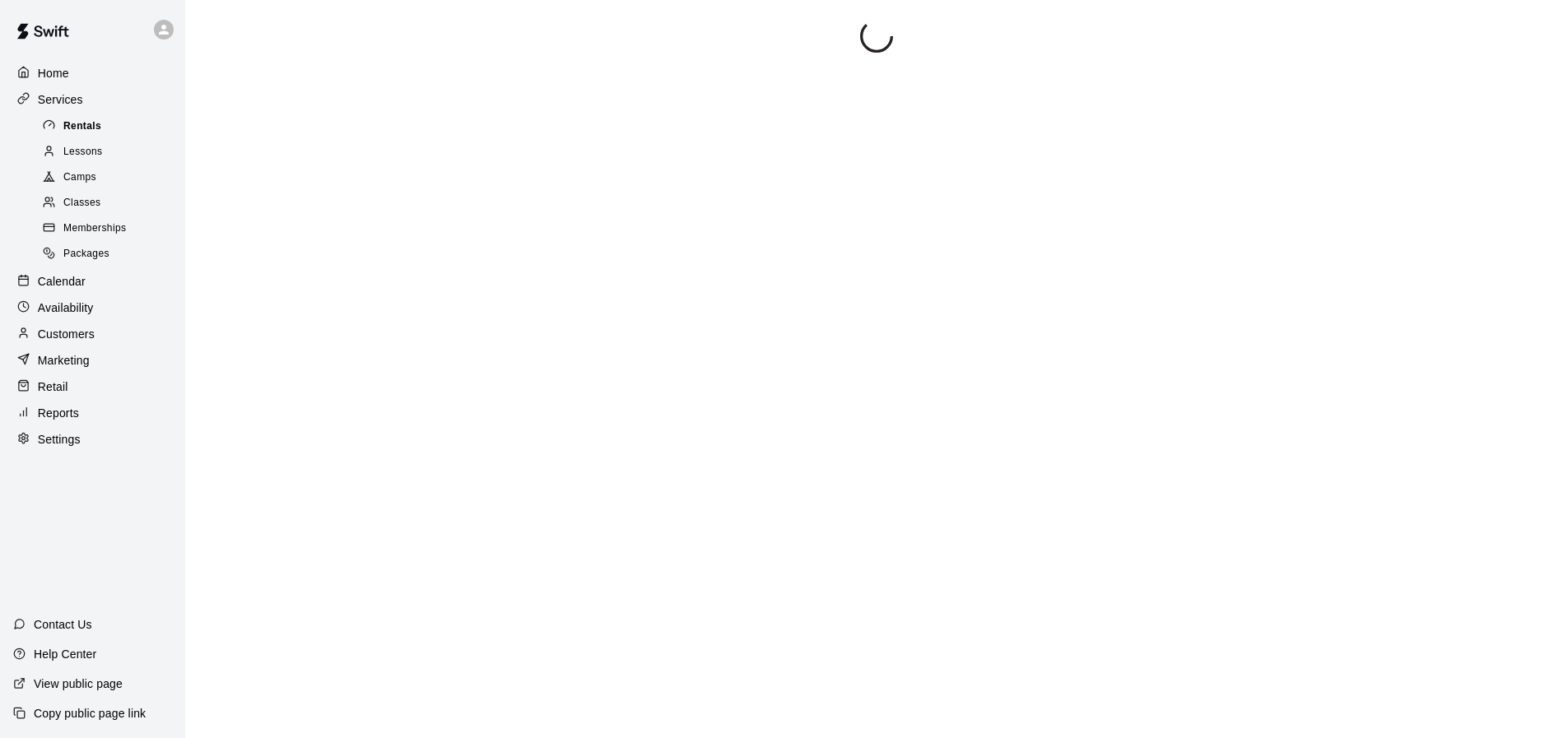
click at [58, 128] on div at bounding box center [52, 126] width 20 height 16
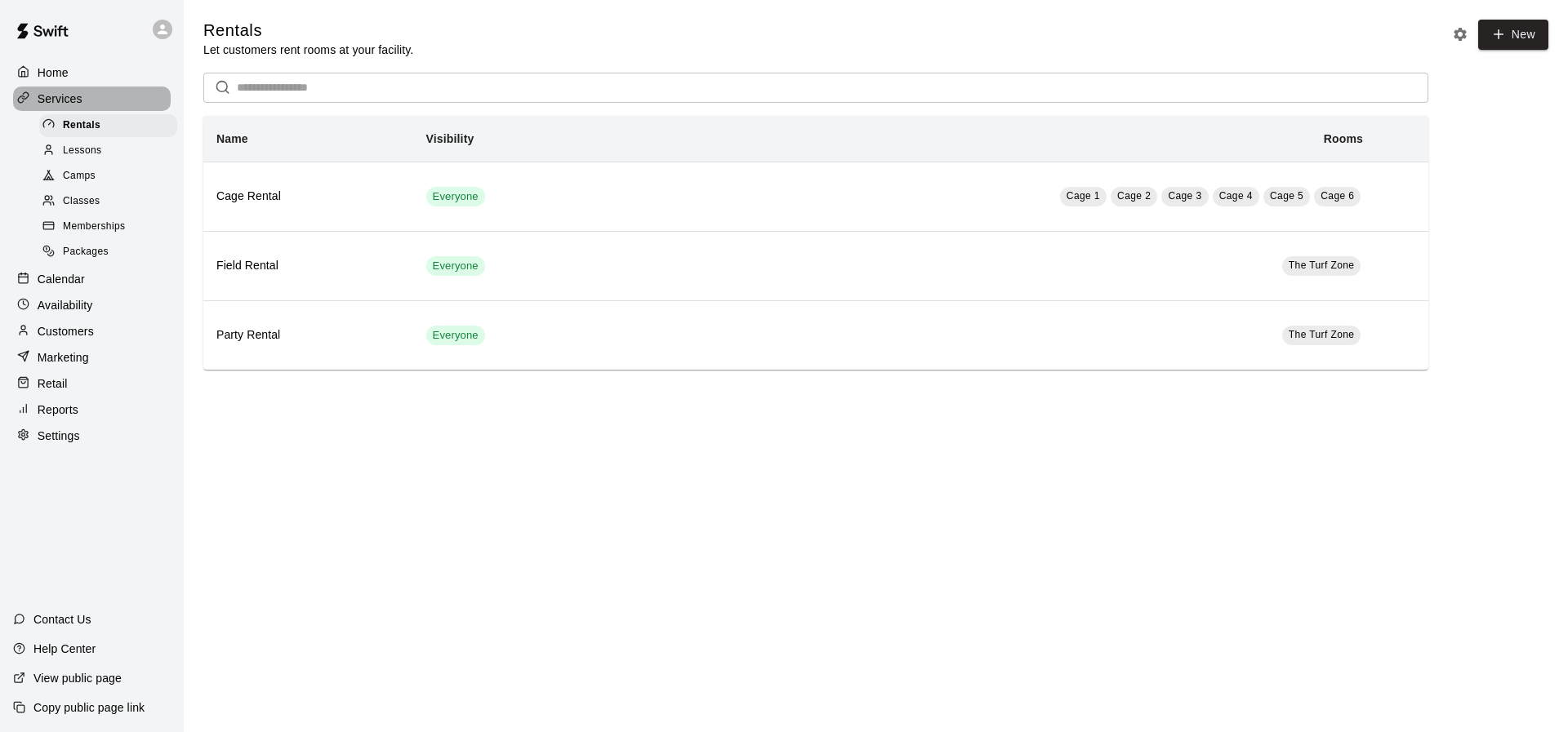
click at [66, 105] on p "Services" at bounding box center [59, 99] width 45 height 16
click at [98, 235] on span "Memberships" at bounding box center [94, 227] width 62 height 16
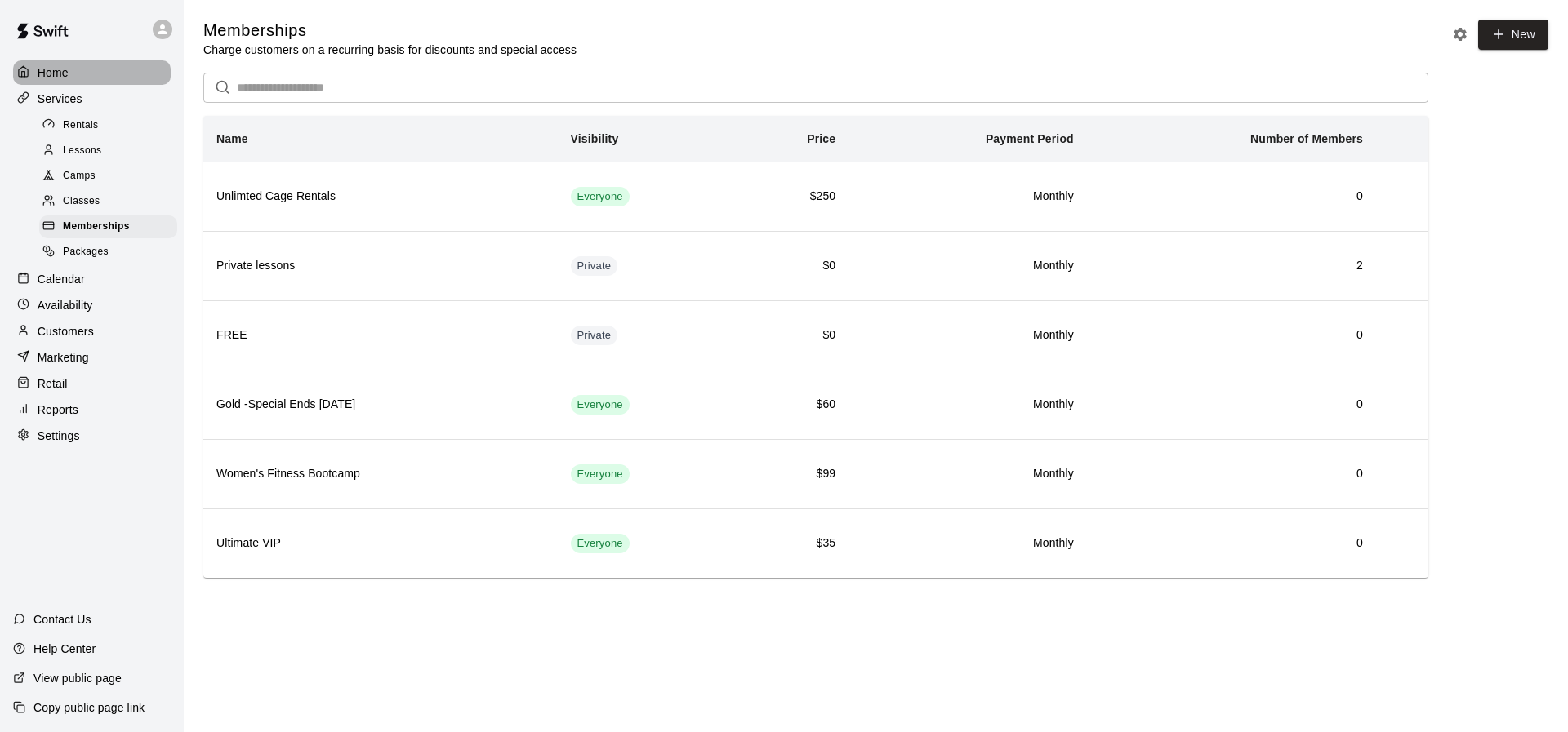
click at [68, 71] on p "Home" at bounding box center [53, 73] width 31 height 16
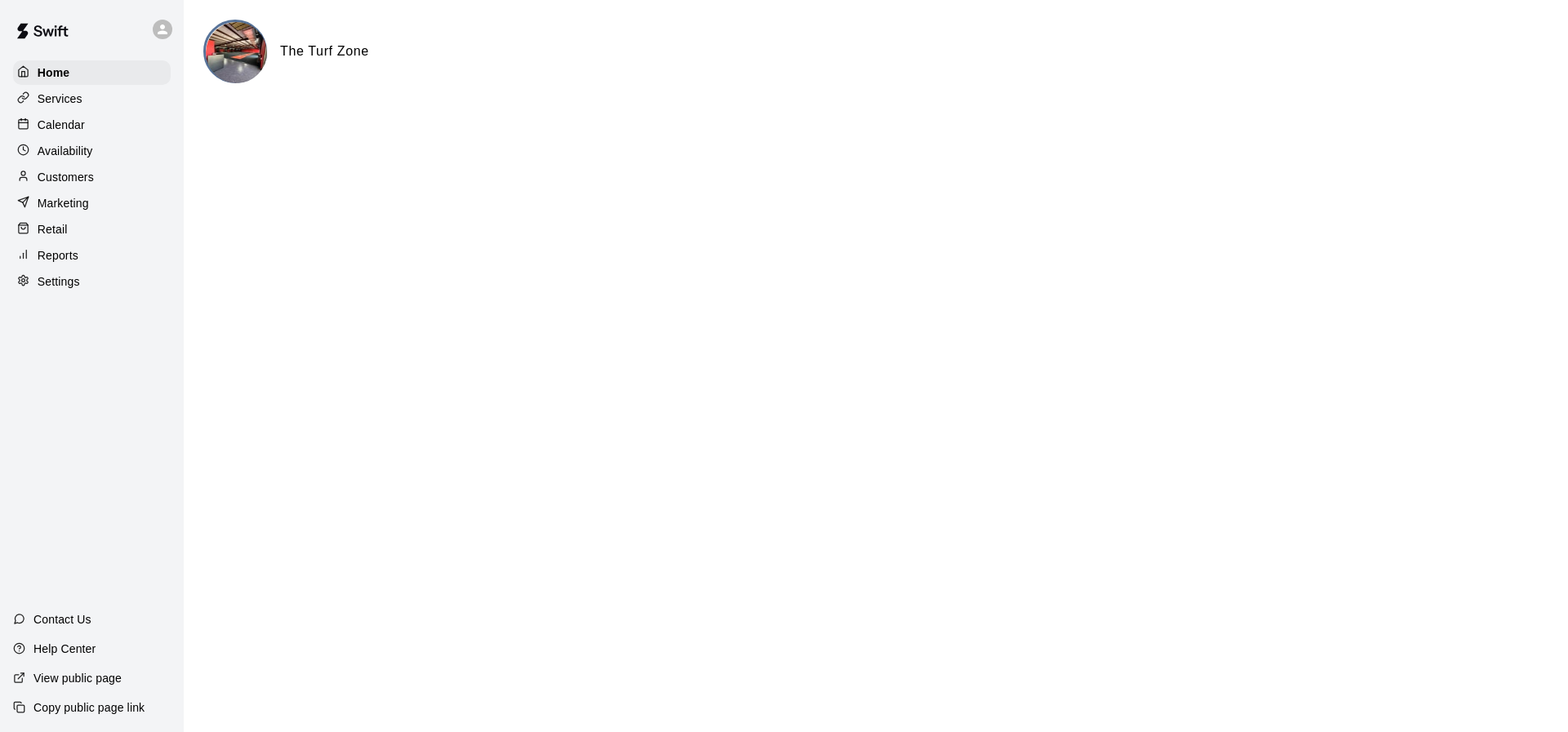
click at [69, 116] on div "Calendar" at bounding box center [91, 124] width 158 height 25
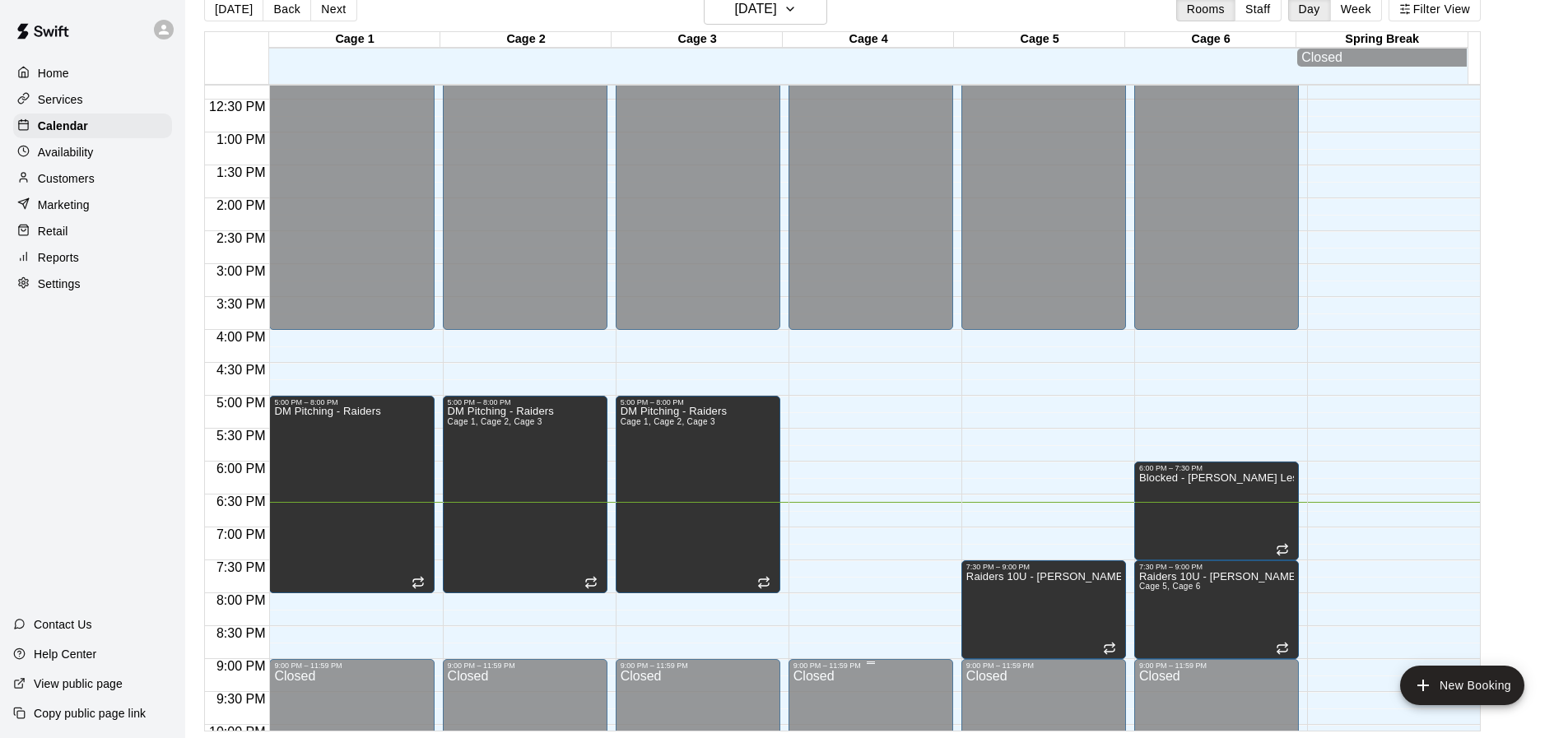
scroll to position [774, 0]
